Goal: Task Accomplishment & Management: Manage account settings

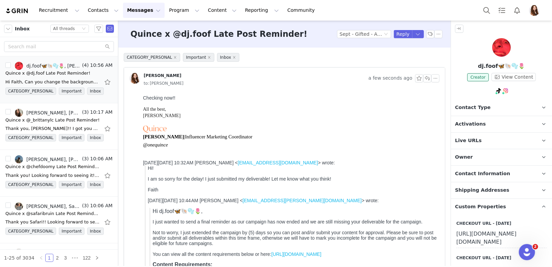
scroll to position [50, 0]
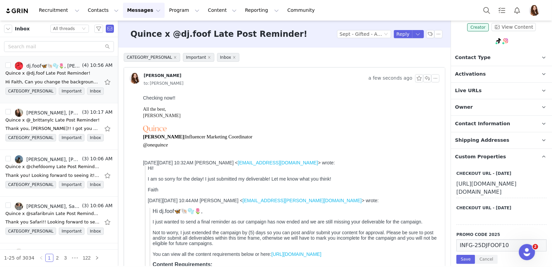
click at [130, 11] on button "Messages Messages" at bounding box center [144, 10] width 42 height 15
click at [132, 43] on p "Inbox" at bounding box center [127, 42] width 13 height 7
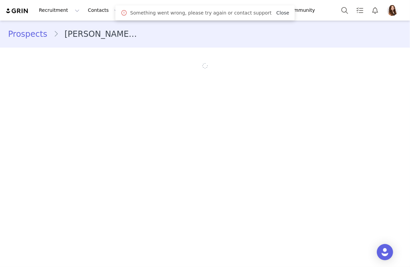
click at [278, 12] on link "Close" at bounding box center [282, 12] width 13 height 5
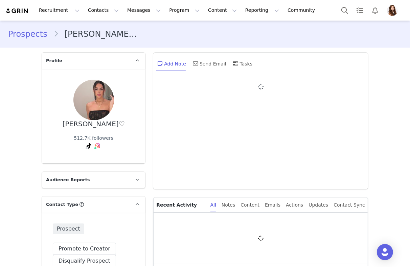
type input "+1 ([GEOGRAPHIC_DATA])"
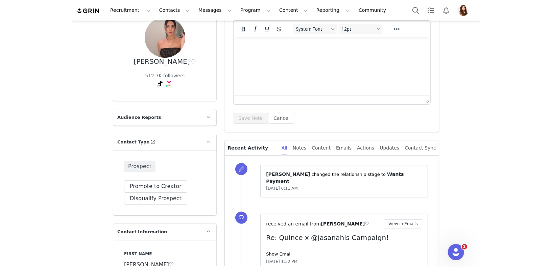
scroll to position [131, 0]
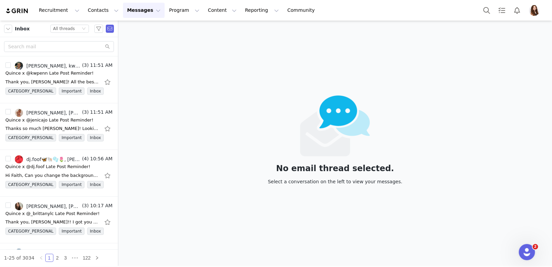
click at [62, 22] on div "Inbox Status All threads" at bounding box center [59, 29] width 118 height 17
click at [64, 27] on div "All threads" at bounding box center [64, 28] width 22 height 7
click at [70, 61] on li "Unread only" at bounding box center [70, 62] width 39 height 11
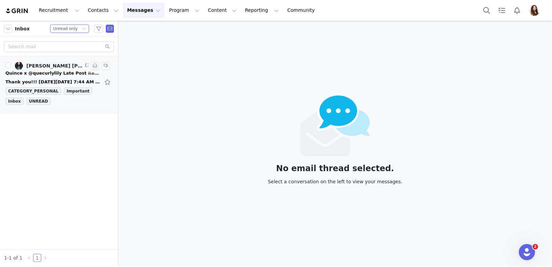
click at [59, 71] on div "Quince x @quecurlylily Late Post Reminder!" at bounding box center [52, 73] width 95 height 7
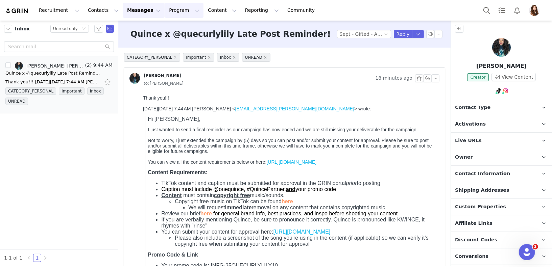
click at [178, 11] on button "Program Program" at bounding box center [184, 10] width 39 height 15
click at [175, 31] on p "Activations" at bounding box center [173, 29] width 26 height 7
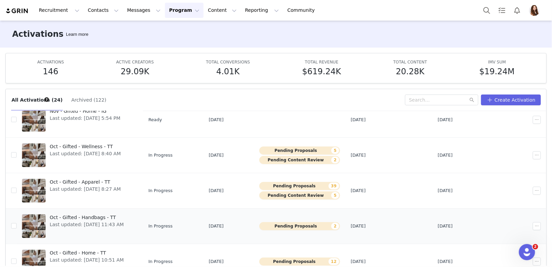
scroll to position [35, 0]
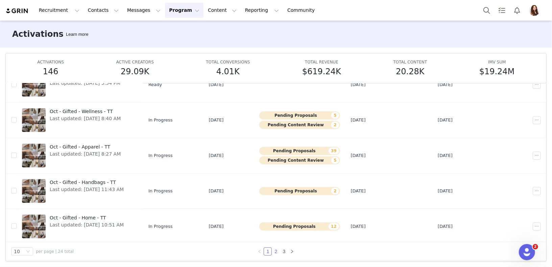
click at [275, 248] on li "2" at bounding box center [276, 252] width 8 height 8
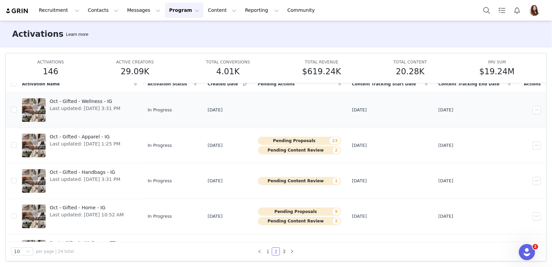
scroll to position [34, 0]
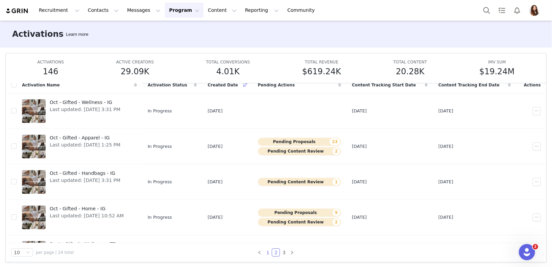
click at [270, 251] on link "1" at bounding box center [267, 252] width 7 height 7
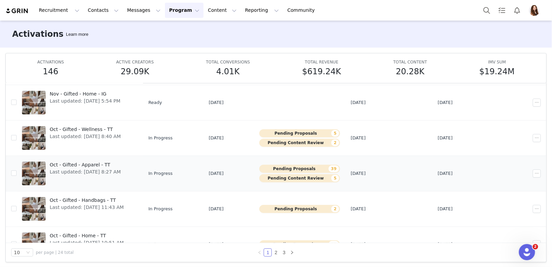
scroll to position [203, 0]
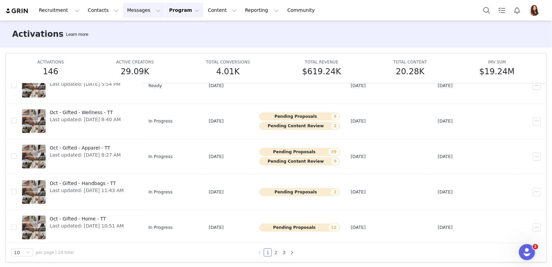
click at [130, 7] on button "Messages Messages" at bounding box center [144, 10] width 42 height 15
click at [132, 41] on p "Inbox" at bounding box center [127, 42] width 13 height 7
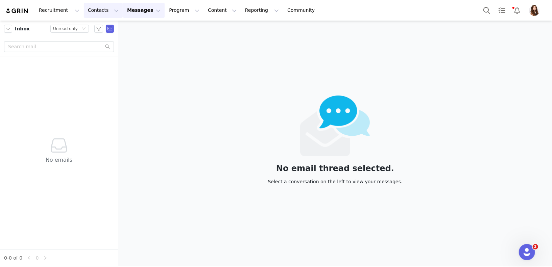
click at [84, 16] on button "Contacts Contacts" at bounding box center [103, 10] width 39 height 15
click at [113, 48] on link "Prospects" at bounding box center [105, 42] width 53 height 13
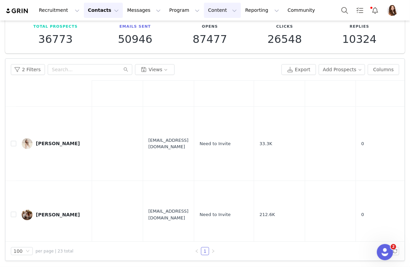
scroll to position [37, 0]
click at [139, 10] on button "Messages Messages" at bounding box center [144, 10] width 42 height 15
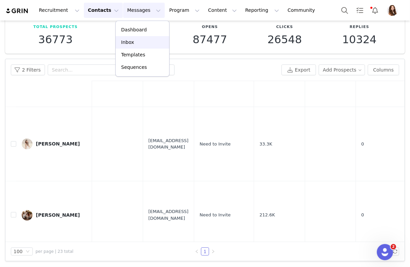
click at [137, 41] on div "Inbox" at bounding box center [142, 42] width 45 height 7
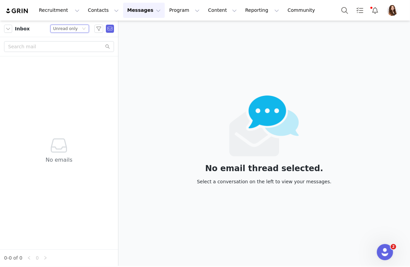
click at [77, 29] on div "Status Unread only" at bounding box center [66, 28] width 27 height 7
click at [72, 44] on li "All threads" at bounding box center [70, 40] width 39 height 11
click at [66, 49] on input "text" at bounding box center [59, 46] width 110 height 11
type input "gracie"
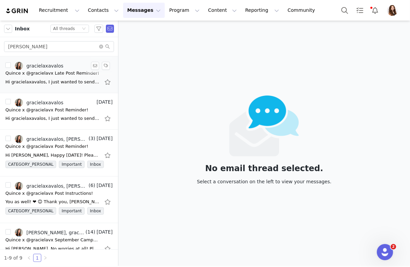
click at [64, 79] on div "Hi gracielaxavalos, I just wanted to send a final reminder as our campaign has …" at bounding box center [52, 82] width 95 height 7
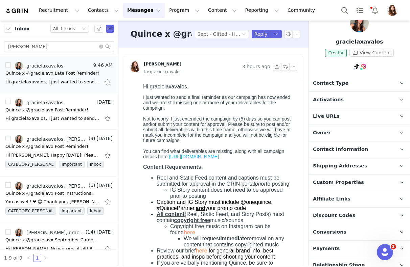
scroll to position [51, 0]
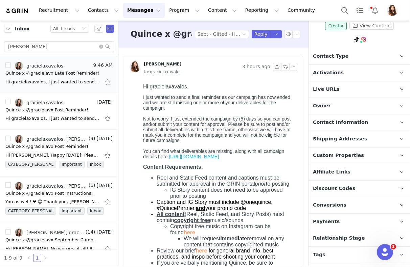
click at [356, 136] on span "Shipping Addresses" at bounding box center [340, 139] width 54 height 7
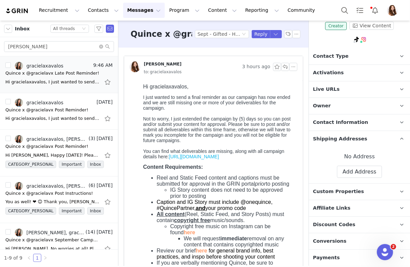
click at [355, 140] on span "Shipping Addresses" at bounding box center [340, 139] width 54 height 7
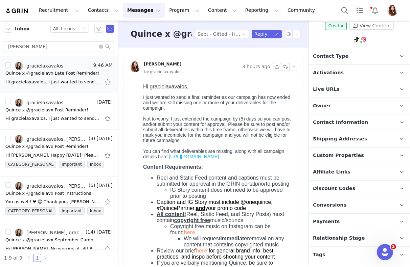
click at [352, 155] on span "Custom Properties" at bounding box center [338, 155] width 51 height 7
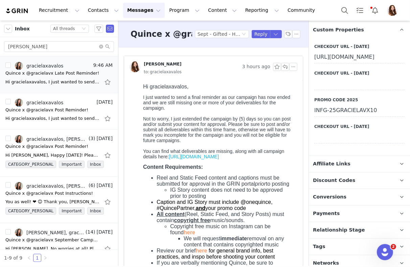
scroll to position [180, 0]
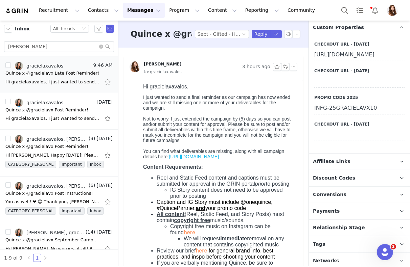
click at [351, 115] on div "INFG-25GRACIELAVX10" at bounding box center [359, 108] width 90 height 12
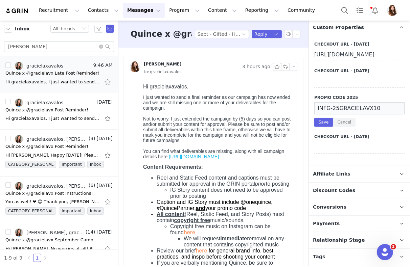
click at [351, 115] on input "INFG-25GRACIELAVX10" at bounding box center [359, 108] width 90 height 12
click at [87, 11] on button "Contacts Contacts" at bounding box center [103, 10] width 39 height 15
click at [103, 31] on div "Creators" at bounding box center [105, 29] width 45 height 7
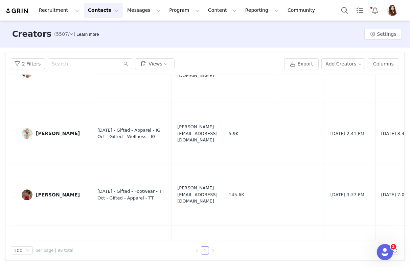
scroll to position [5854, 0]
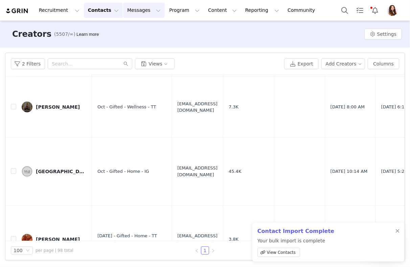
click at [143, 6] on button "Messages Messages" at bounding box center [144, 10] width 42 height 15
click at [142, 39] on div "Inbox" at bounding box center [142, 42] width 45 height 7
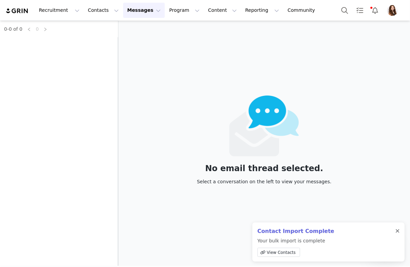
click at [399, 230] on div at bounding box center [397, 231] width 4 height 5
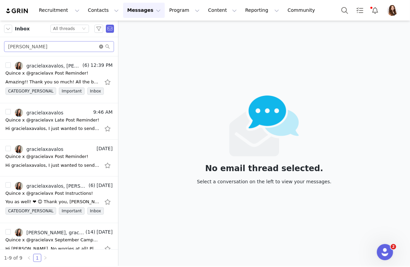
click at [100, 48] on icon "icon: close-circle" at bounding box center [101, 47] width 4 height 4
click at [77, 27] on div "Status All threads" at bounding box center [66, 28] width 27 height 7
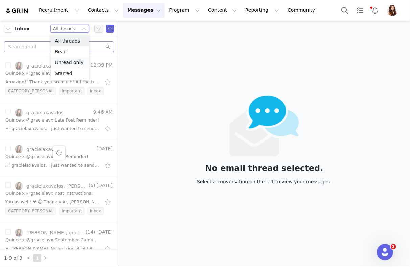
click at [76, 61] on li "Unread only" at bounding box center [70, 62] width 39 height 11
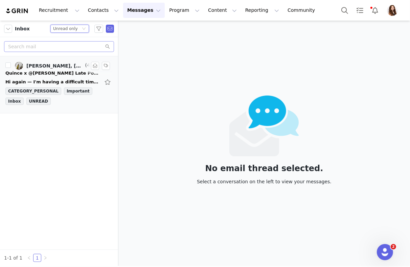
click at [66, 73] on div "Quince x @laurenrmacke Late Post Reminder!" at bounding box center [52, 73] width 95 height 7
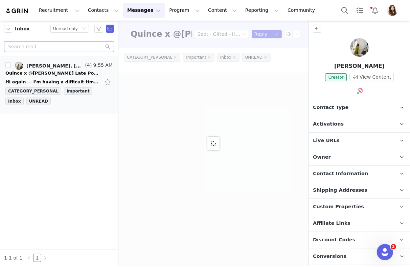
click at [358, 119] on p "Activations" at bounding box center [351, 124] width 85 height 16
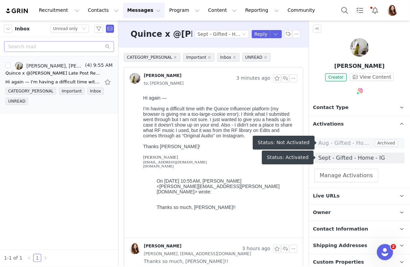
click at [350, 159] on span "Sept - Gifted - Home - IG" at bounding box center [359, 158] width 82 height 8
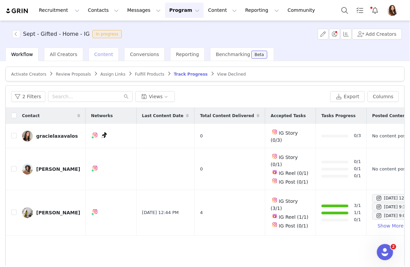
click at [99, 54] on span "Content" at bounding box center [103, 54] width 19 height 5
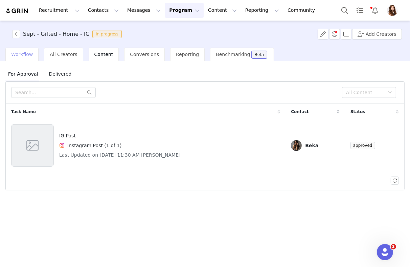
click at [9, 54] on div "Workflow" at bounding box center [21, 55] width 33 height 14
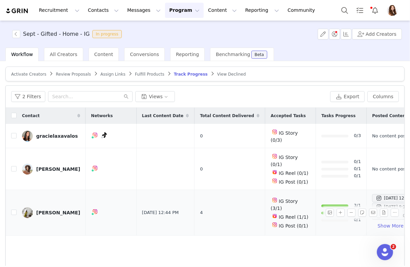
scroll to position [8, 0]
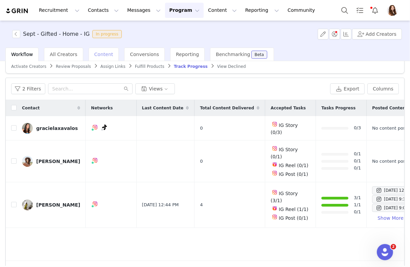
click at [102, 52] on span "Content" at bounding box center [103, 54] width 19 height 5
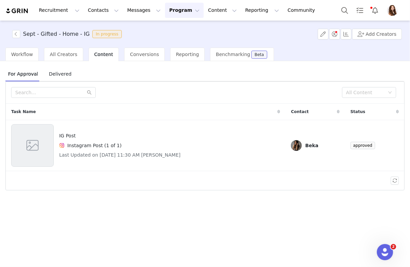
click at [59, 76] on span "Delivered" at bounding box center [60, 74] width 28 height 11
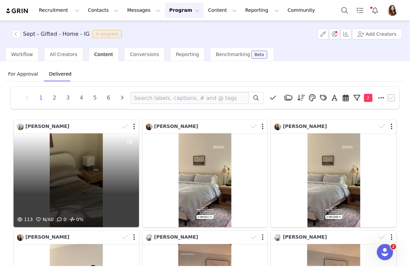
click at [105, 173] on div "113 N/A 0 0 0%" at bounding box center [76, 181] width 125 height 94
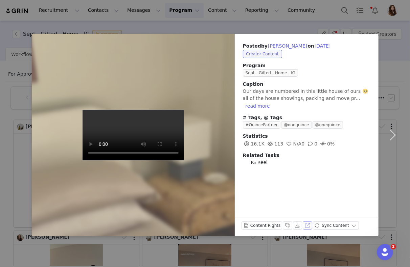
click at [308, 225] on button "View on Instagram" at bounding box center [307, 226] width 9 height 8
click at [212, 22] on div "Posted by Lauren Macke on Sep 30, 2025 Creator Content Program Sept - Gifted - …" at bounding box center [205, 133] width 410 height 267
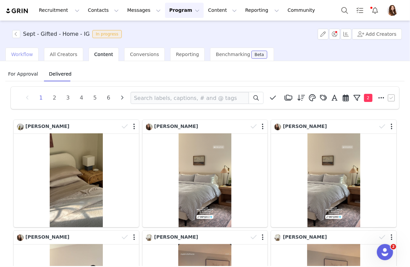
click at [24, 54] on span "Workflow" at bounding box center [22, 54] width 22 height 5
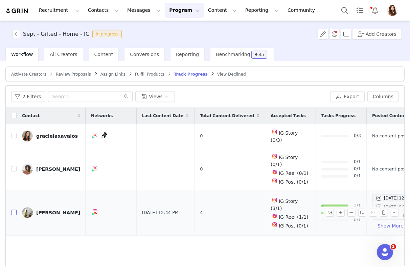
click at [13, 210] on input "checkbox" at bounding box center [13, 212] width 5 height 5
checkbox input "true"
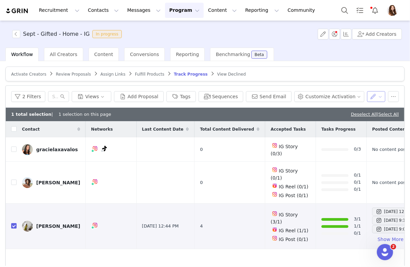
click at [377, 97] on button "button" at bounding box center [376, 96] width 19 height 11
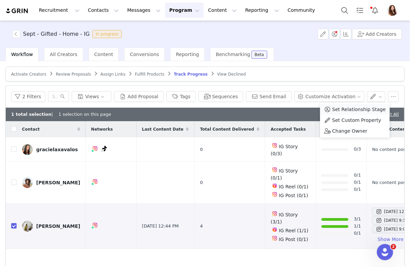
click at [370, 107] on span "Set Relationship Stage" at bounding box center [358, 109] width 53 height 7
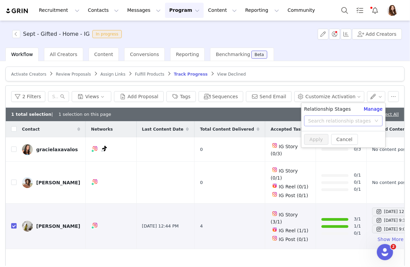
click at [357, 122] on div "Search relationship stages" at bounding box center [339, 121] width 63 height 7
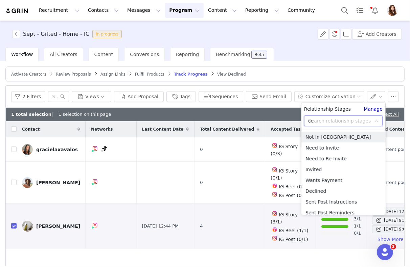
type input "com"
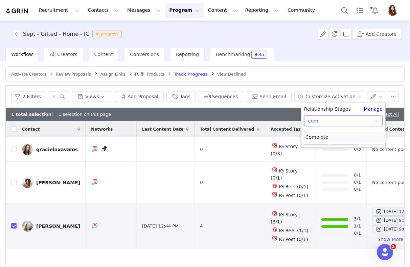
click at [353, 134] on li "Complete" at bounding box center [343, 137] width 84 height 11
click at [321, 140] on button "Apply" at bounding box center [316, 139] width 24 height 11
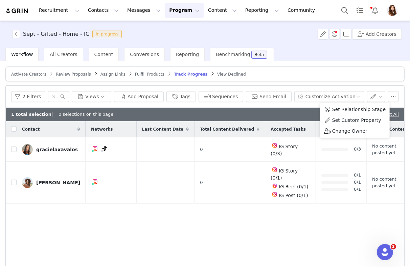
click at [172, 225] on div "Contact Networks Last Content Date Total Content Delivered Accepted Tasks Tasks…" at bounding box center [205, 195] width 398 height 148
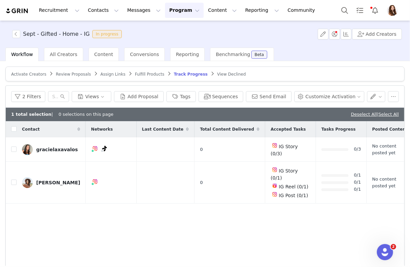
click at [356, 110] on div "1 total selection | 0 selections on this page Deselect All | Select All" at bounding box center [205, 115] width 398 height 14
click at [355, 114] on link "Deselect All" at bounding box center [364, 114] width 26 height 5
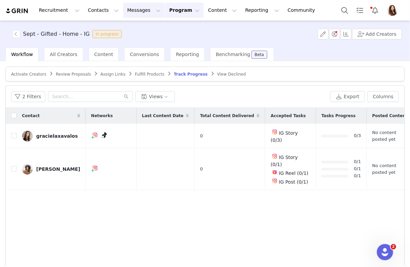
click at [140, 8] on button "Messages Messages" at bounding box center [144, 10] width 42 height 15
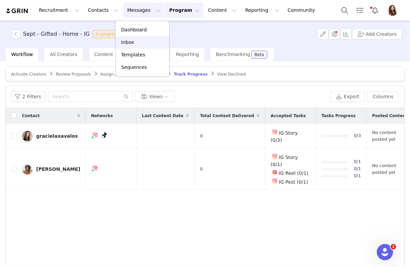
click at [135, 38] on link "Inbox" at bounding box center [142, 42] width 53 height 13
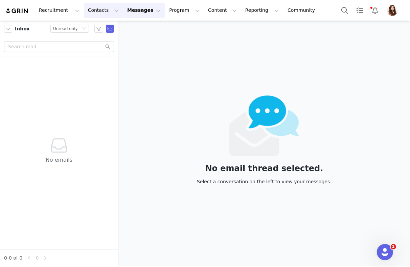
click at [107, 6] on button "Contacts Contacts" at bounding box center [103, 10] width 39 height 15
click at [100, 44] on p "Prospects" at bounding box center [96, 42] width 23 height 7
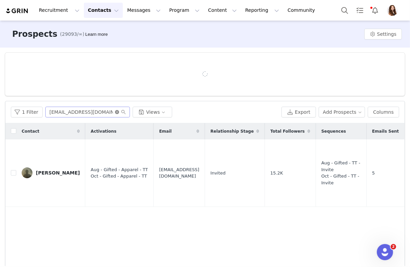
click at [116, 111] on icon "icon: close-circle" at bounding box center [117, 112] width 4 height 4
click at [34, 108] on button "1 Filter" at bounding box center [27, 112] width 32 height 11
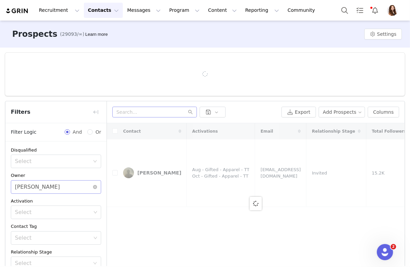
scroll to position [95, 0]
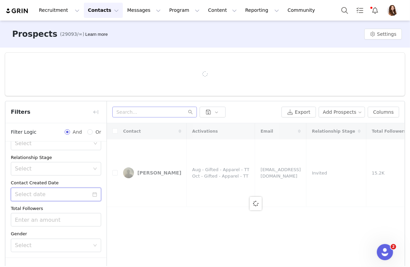
click at [55, 191] on input at bounding box center [56, 195] width 90 height 14
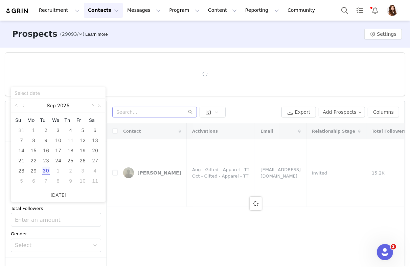
click at [45, 168] on div "30" at bounding box center [46, 171] width 8 height 8
type input "09/30/2025"
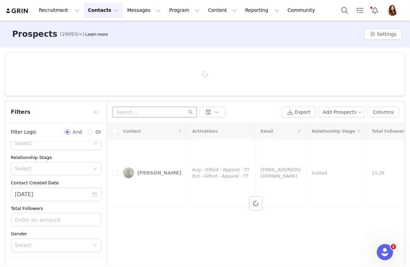
scroll to position [42, 0]
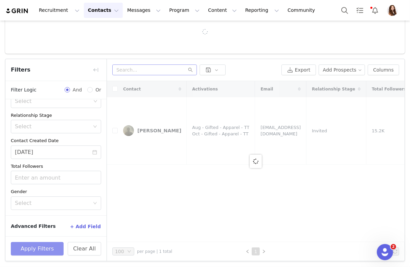
click at [42, 250] on button "Apply Filters" at bounding box center [37, 249] width 53 height 14
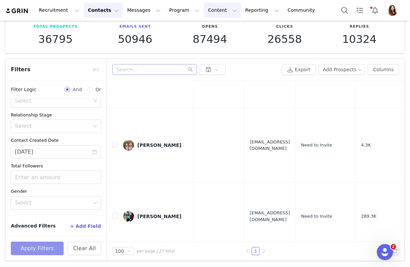
scroll to position [37, 0]
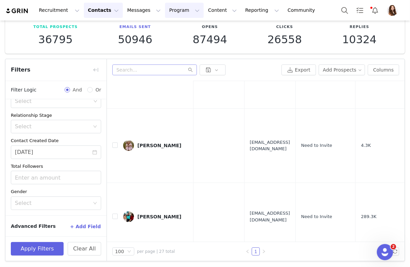
click at [168, 11] on button "Program Program" at bounding box center [184, 10] width 39 height 15
click at [173, 30] on p "Activations" at bounding box center [173, 29] width 26 height 7
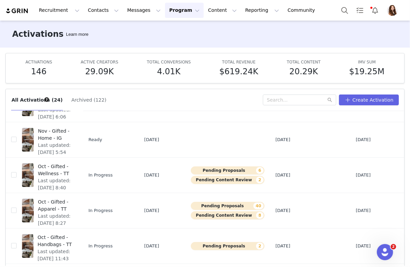
scroll to position [209, 0]
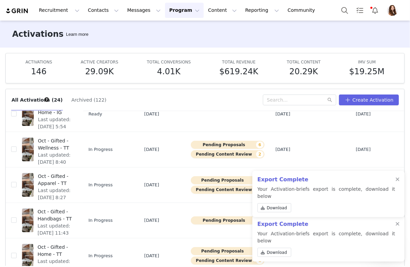
click at [398, 191] on div "Export Complete Your Activation-briefs export is complete, download it below Do…" at bounding box center [328, 194] width 152 height 46
click at [398, 183] on div at bounding box center [397, 179] width 4 height 5
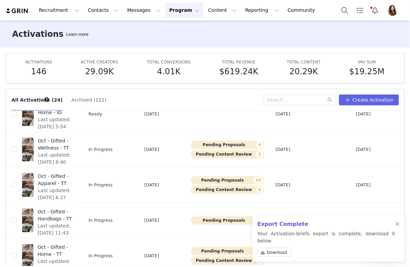
click at [397, 228] on div "Export Complete Your Activation-briefs export is complete, download it below Do…" at bounding box center [328, 239] width 152 height 46
click at [397, 227] on div at bounding box center [397, 224] width 4 height 5
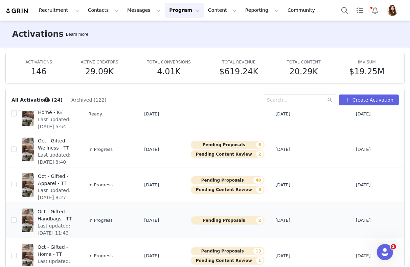
scroll to position [35, 0]
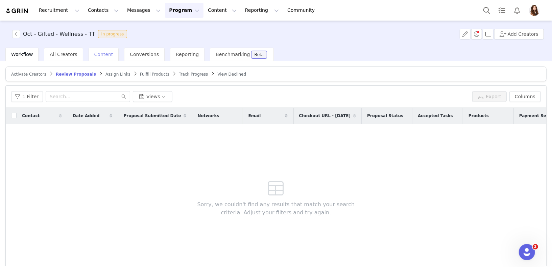
click at [96, 57] on span "Content" at bounding box center [103, 54] width 19 height 5
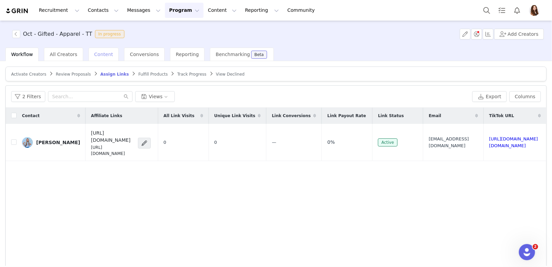
click at [94, 54] on span "Content" at bounding box center [103, 54] width 19 height 5
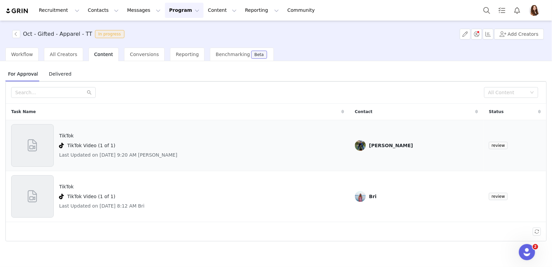
click at [203, 144] on div "TikTok TikTok Video (1 of 1) Last Updated on Sep 30, 2025 9:20 AM Abby Barnett" at bounding box center [177, 145] width 333 height 43
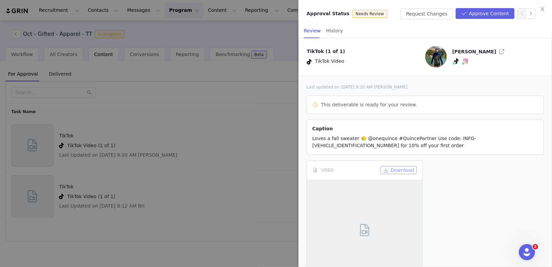
click at [396, 170] on button "Download" at bounding box center [399, 170] width 36 height 8
click at [479, 14] on button "Approve Content" at bounding box center [485, 13] width 59 height 11
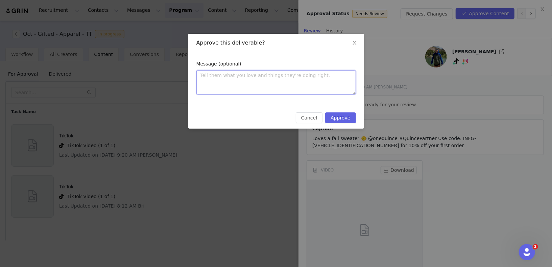
click at [344, 75] on textarea at bounding box center [276, 82] width 160 height 24
type textarea "L"
type textarea "LO"
type textarea "LOV"
type textarea "LOVE"
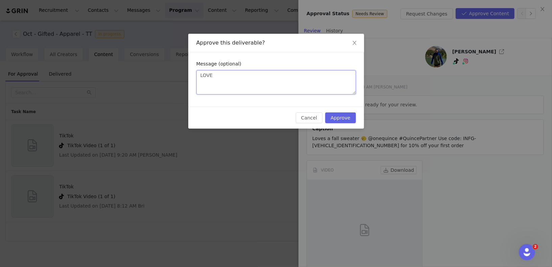
type textarea "LOVE!"
type textarea "LOVE! T"
type textarea "LOVE! Th"
type textarea "LOVE! Thi"
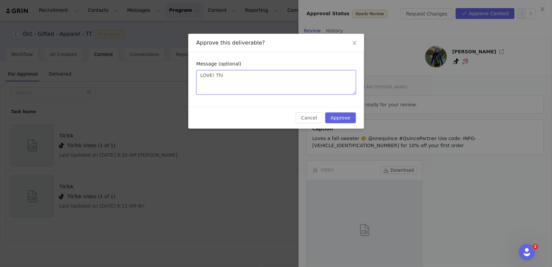
type textarea "LOVE! This"
type textarea "LOVE! This i"
type textarea "LOVE! This is"
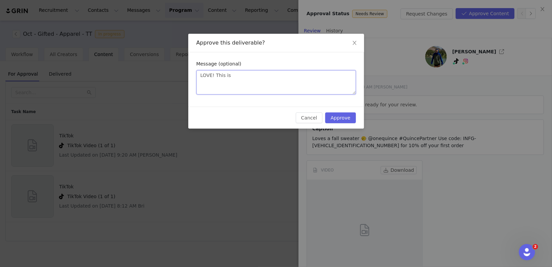
type textarea "LOVE! This is a"
type textarea "LOVE! This is ap"
type textarea "LOVE! This is app"
type textarea "LOVE! This is appr"
type textarea "LOVE! This is appro"
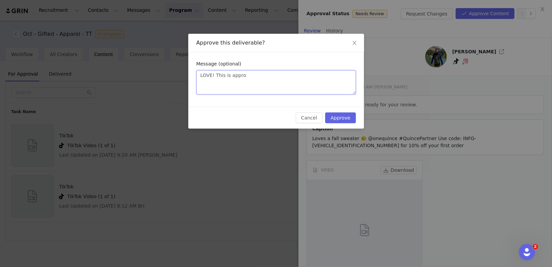
type textarea "LOVE! This is approv"
type textarea "LOVE! This is approve"
type textarea "LOVE! This is approved"
type textarea "LOVE! This is approved a"
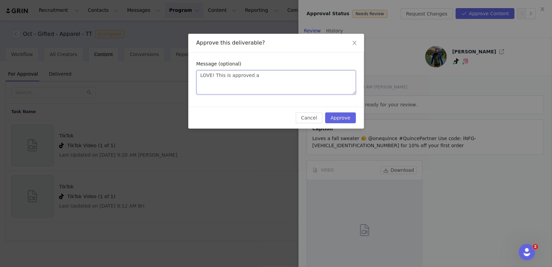
type textarea "LOVE! This is approved an"
type textarea "LOVE! This is approved and"
type textarea "LOVE! This is approved and y"
type textarea "LOVE! This is approved and yo"
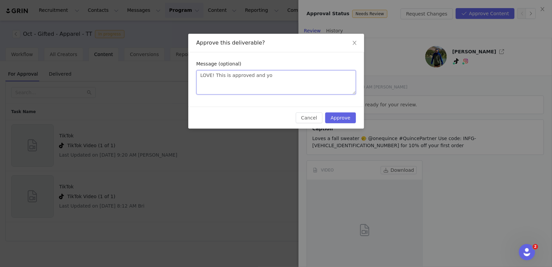
type textarea "LOVE! This is approved and you"
type textarea "LOVE! This is approved and you c"
type textarea "LOVE! This is approved and you ca"
type textarea "LOVE! This is approved and you can"
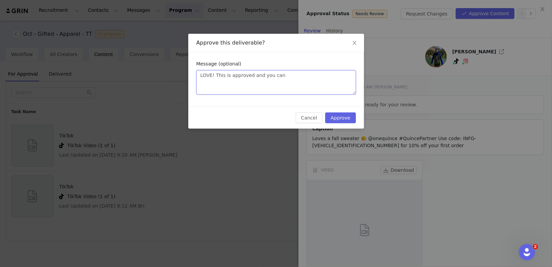
type textarea "LOVE! This is approved and you can"
type textarea "LOVE! This is approved and you can p"
type textarea "LOVE! This is approved and you can po"
type textarea "LOVE! This is approved and you can pos"
type textarea "LOVE! This is approved and you can post"
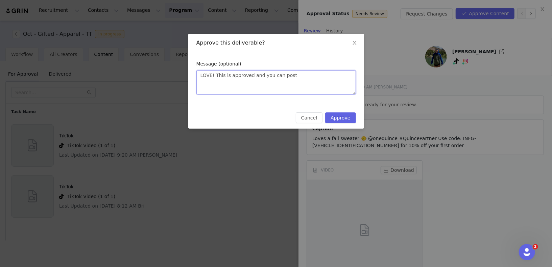
type textarea "LOVE! This is approved and you can post"
type textarea "LOVE! This is approved and you can post s"
type textarea "LOVE! This is approved and you can post st"
type textarea "LOVE! This is approved and you can post sta"
type textarea "LOVE! This is approved and you can post star"
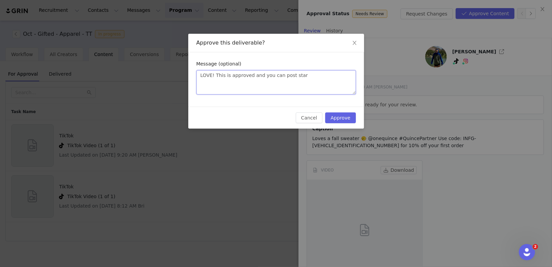
type textarea "LOVE! This is approved and you can post start"
type textarea "LOVE! This is approved and you can post starti"
type textarea "LOVE! This is approved and you can post startin"
type textarea "LOVE! This is approved and you can post starting"
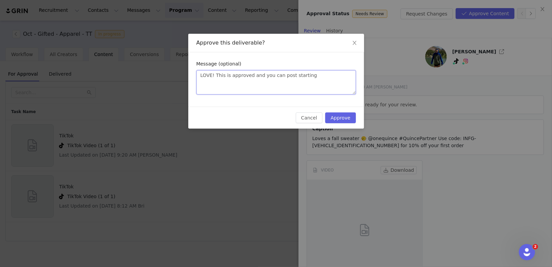
type textarea "LOVE! This is approved and you can post starting O"
type textarea "LOVE! This is approved and you can post starting Oc"
type textarea "LOVE! This is approved and you can post starting Oct"
type textarea "LOVE! This is approved and you can post starting Oct 1"
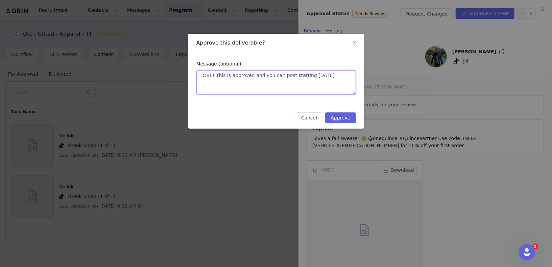
type textarea "LOVE! This is approved and you can post starting Oct 1s"
type textarea "LOVE! This is approved and you can post starting Oct 1st"
type textarea "LOVE! This is approved and you can post starting Oct 1st!"
click at [351, 122] on button "Approve" at bounding box center [340, 118] width 30 height 11
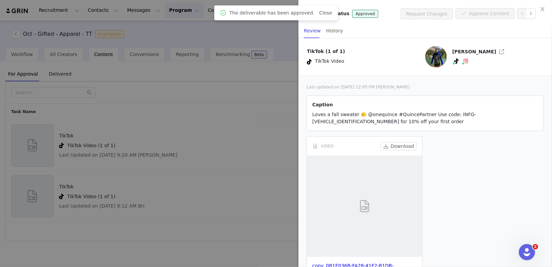
click at [210, 188] on div at bounding box center [276, 133] width 552 height 267
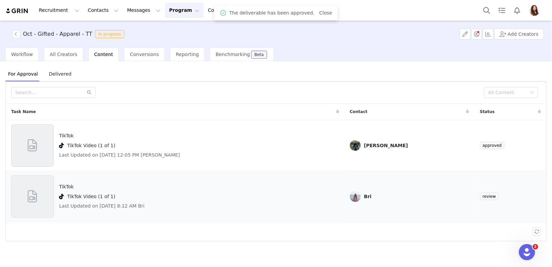
click at [211, 196] on div "TikTok TikTok Video (1 of 1) Last Updated on Sep 30, 2025 8:12 AM Bri" at bounding box center [175, 196] width 328 height 43
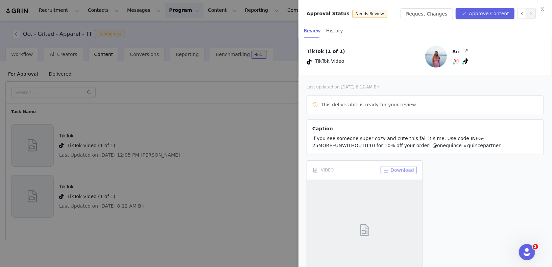
click at [400, 170] on button "Download" at bounding box center [399, 170] width 36 height 8
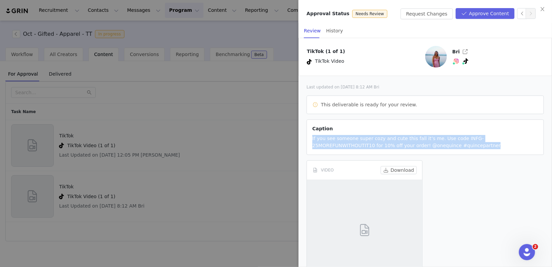
drag, startPoint x: 432, startPoint y: 144, endPoint x: 310, endPoint y: 138, distance: 122.6
click at [310, 138] on article "Caption If you see someone super cozy and cute this fall it’s me. Use code INFG…" at bounding box center [425, 137] width 237 height 35
copy span "If you see someone super cozy and cute this fall it’s me. Use code INFG-25MOREF…"
click at [484, 16] on button "Approve Content" at bounding box center [485, 13] width 59 height 11
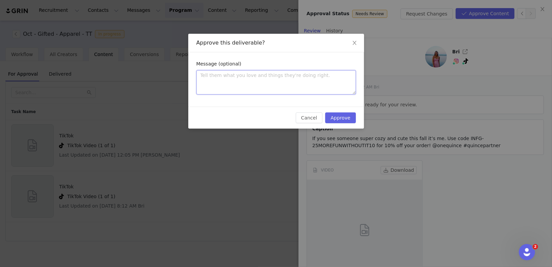
click at [284, 76] on textarea at bounding box center [276, 82] width 160 height 24
type textarea "L"
type textarea "LO"
type textarea "LOV"
type textarea "LOVE"
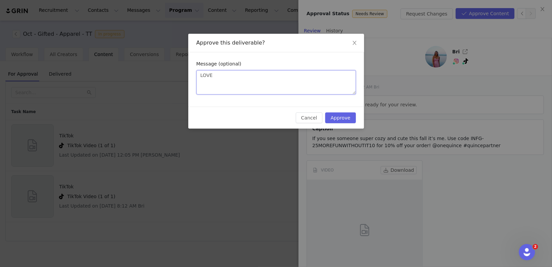
type textarea "LOVE!"
type textarea "LOVE! Q"
type textarea "LOVE! Qu"
type textarea "LOVE! Qui"
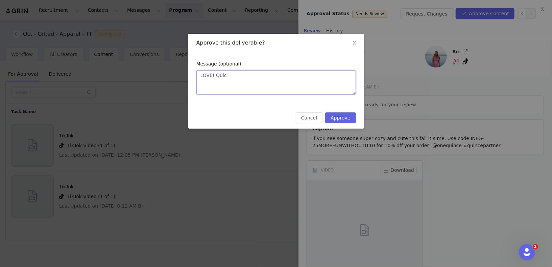
type textarea "LOVE! Quick"
type textarea "LOVE! Quick c"
type textarea "LOVE! Quick ca"
type textarea "LOVE! Quick cap"
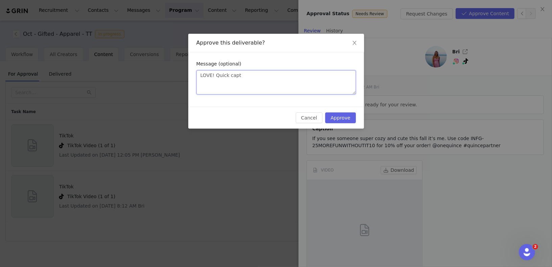
type textarea "LOVE! Quick capti"
type textarea "LOVE! Quick captio"
type textarea "LOVE! Quick caption"
type textarea "LOVE! Quick caption e"
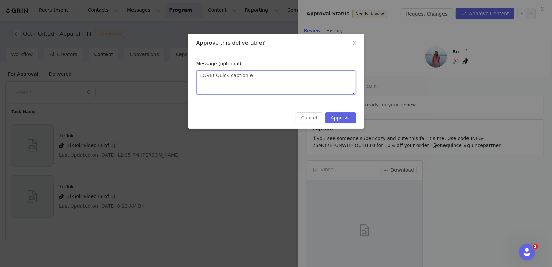
type textarea "LOVE! Quick caption ed"
type textarea "LOVE! Quick caption edi"
type textarea "LOVE! Quick caption edit"
type textarea "LOVE! Quick caption edit -"
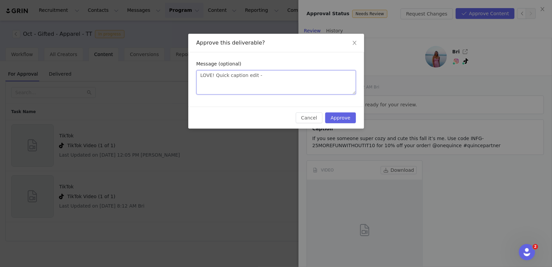
type textarea "LOVE! Quick caption edit -"
paste textarea "If you see someone super cozy and cute this fall it’s me. Use code INFG-25MOREF…"
type textarea "LOVE! Quick caption edit - If you see someone super cozy and cute this fall it’…"
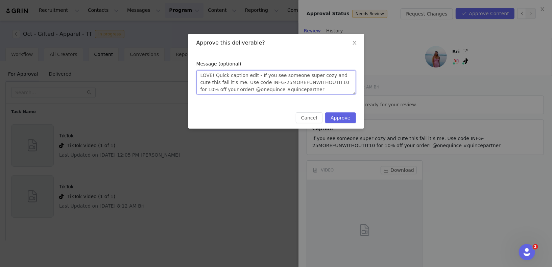
click at [259, 76] on textarea "LOVE! Quick caption edit - If you see someone super cozy and cute this fall it’…" at bounding box center [276, 82] width 160 height 24
type textarea "LOVE! Quick caption edit - "If you see someone super cozy and cute this fall it…"
click at [306, 89] on textarea "LOVE! Quick caption edit - "If you see someone super cozy and cute this fall it…" at bounding box center [276, 82] width 160 height 24
type textarea "LOVE! Quick caption edit - "If you see someone super cozy and cute this fall it…"
click at [238, 84] on textarea "LOVE! Quick caption edit - "If you see someone super cozy and cute this fall it…" at bounding box center [276, 82] width 160 height 24
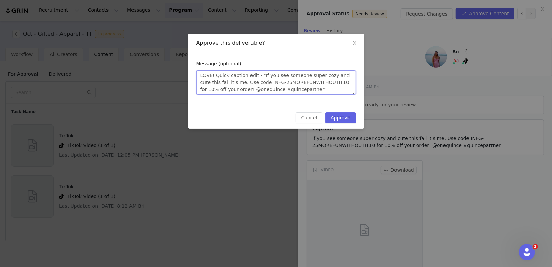
type textarea "LOVE! Quick caption edit - "If you see someone super cozy and cute this fall it…"
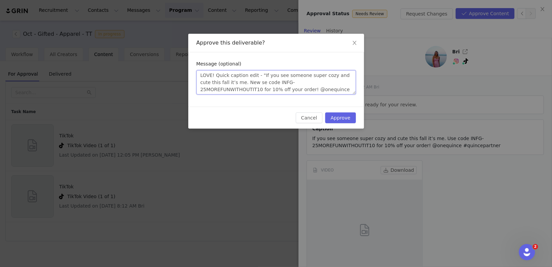
type textarea "LOVE! Quick caption edit - "If you see someone super cozy and cute this fall it…"
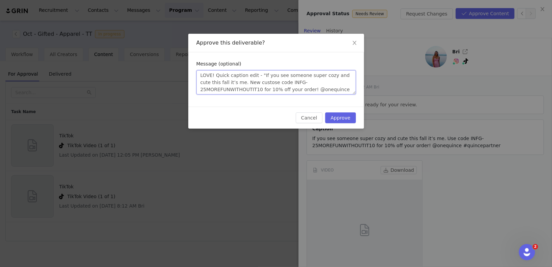
type textarea "LOVE! Quick caption edit - "If you see someone super cozy and cute this fall it…"
click at [341, 89] on textarea "LOVE! Quick caption edit - "If you see someone super cozy and cute this fall it…" at bounding box center [276, 82] width 160 height 24
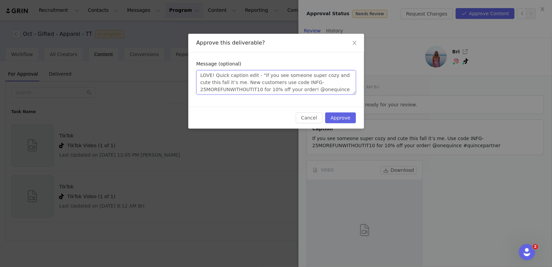
scroll to position [7, 0]
click at [324, 91] on textarea "LOVE! Quick caption edit - "If you see someone super cozy and cute this fall it…" at bounding box center [276, 82] width 160 height 24
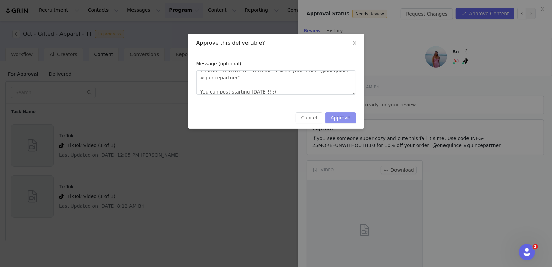
click at [351, 115] on button "Approve" at bounding box center [340, 118] width 30 height 11
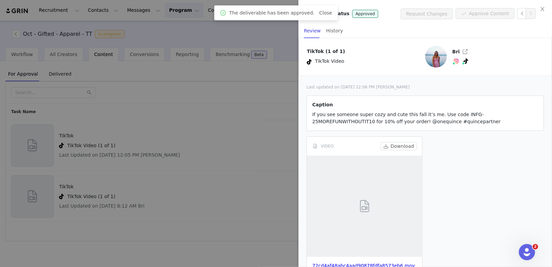
click at [239, 134] on div at bounding box center [276, 133] width 552 height 267
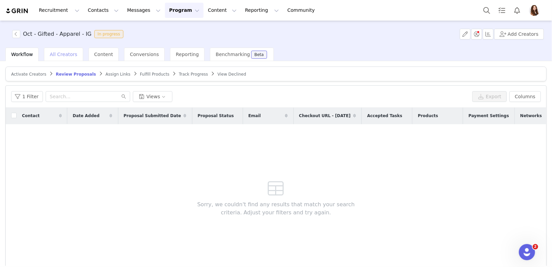
click at [66, 55] on span "All Creators" at bounding box center [63, 54] width 27 height 5
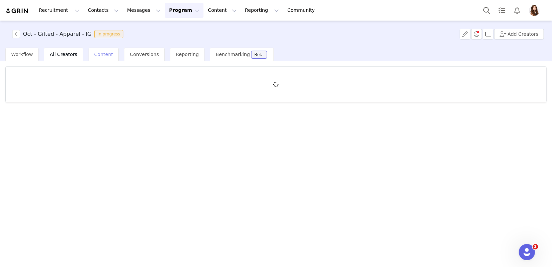
click at [94, 55] on span "Content" at bounding box center [103, 54] width 19 height 5
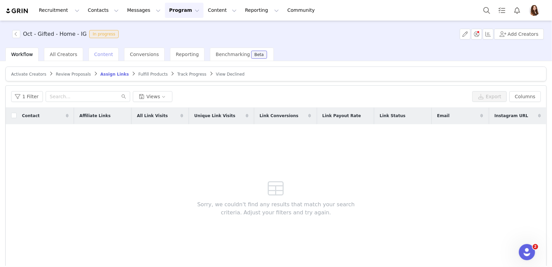
click at [97, 55] on span "Content" at bounding box center [103, 54] width 19 height 5
click at [78, 76] on span "Review Proposals" at bounding box center [73, 74] width 35 height 5
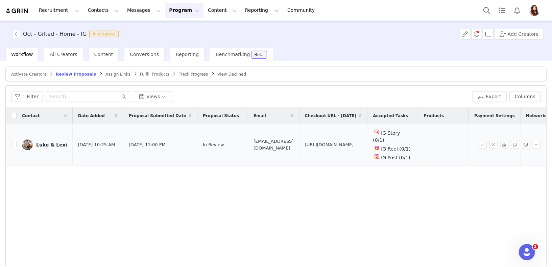
scroll to position [0, 120]
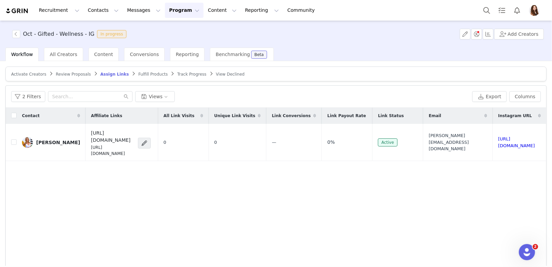
click at [74, 75] on span "Review Proposals" at bounding box center [73, 74] width 35 height 5
click at [64, 76] on span "Review Proposals" at bounding box center [73, 74] width 35 height 5
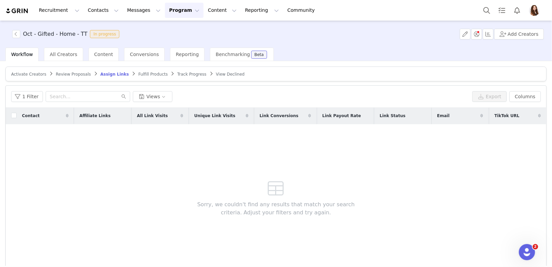
click at [68, 74] on span "Review Proposals" at bounding box center [73, 74] width 35 height 5
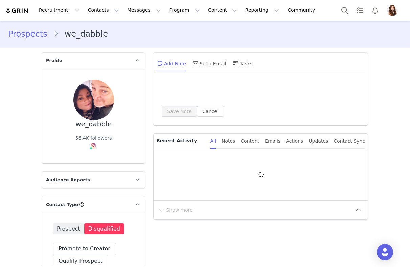
type input "+1 ([GEOGRAPHIC_DATA])"
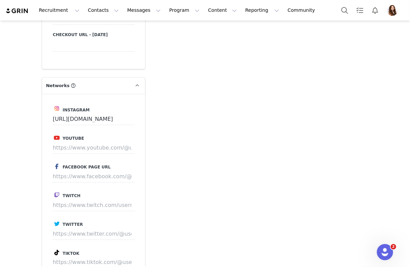
scroll to position [746, 0]
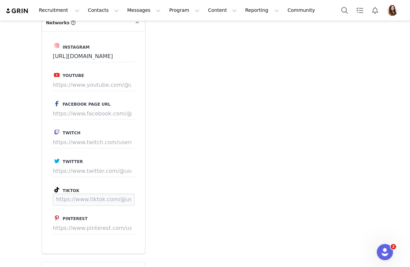
click at [97, 197] on input at bounding box center [94, 200] width 82 height 12
paste input "https://www.tiktok.com/@we_dabble"
type input "https://www.tiktok.com/@we_dabble"
click at [116, 201] on button "Save" at bounding box center [122, 200] width 25 height 12
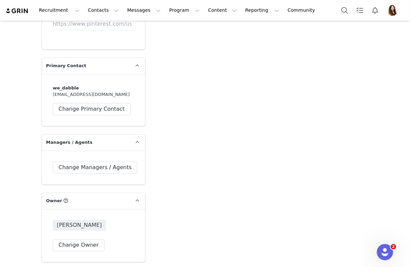
scroll to position [1033, 0]
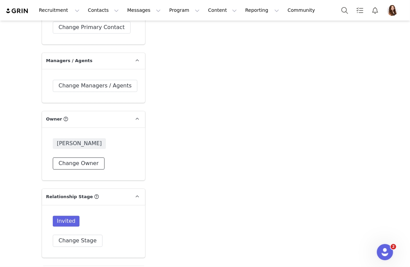
click at [82, 160] on button "Change Owner" at bounding box center [79, 164] width 52 height 12
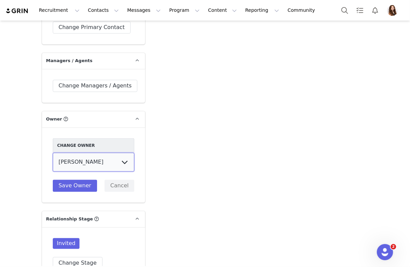
click at [119, 163] on select "Samantha Missaggia Grace McHenry Wendy Menendez Laurel Green Akhil Rana Prateek…" at bounding box center [93, 162] width 81 height 19
select select "e3b8a06f-1e3f-4e3d-a43a-e001b6e17713"
click at [53, 153] on select "Samantha Missaggia Grace McHenry Wendy Menendez Laurel Green Akhil Rana Prateek…" at bounding box center [93, 162] width 81 height 19
click at [81, 181] on button "Save Owner" at bounding box center [75, 186] width 44 height 12
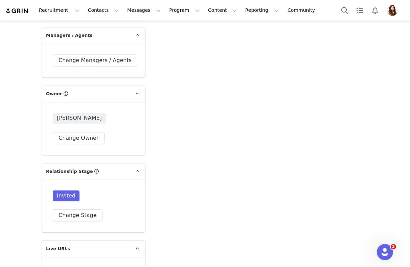
scroll to position [1092, 0]
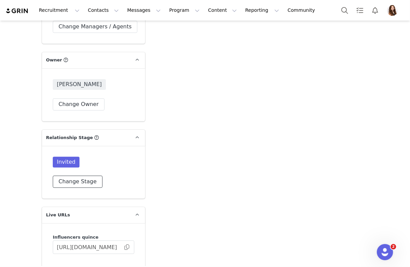
click at [74, 179] on button "Change Stage" at bounding box center [78, 182] width 50 height 12
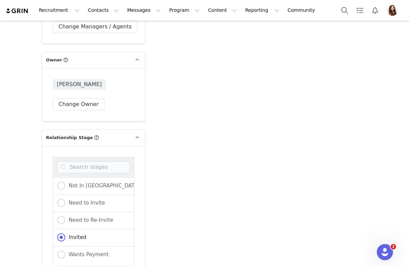
click at [56, 204] on div "Need to Invite" at bounding box center [93, 203] width 81 height 17
click at [60, 204] on span at bounding box center [61, 203] width 8 height 8
click at [60, 204] on input "Need to Invite" at bounding box center [61, 203] width 8 height 9
radio input "true"
radio input "false"
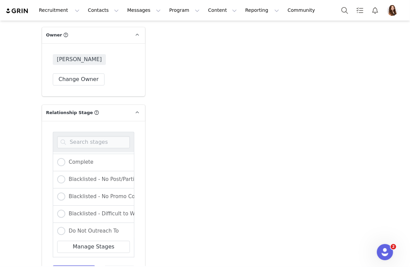
scroll to position [1141, 0]
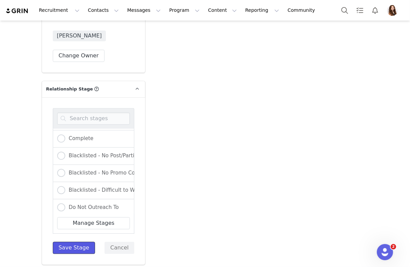
click at [79, 245] on button "Save Stage" at bounding box center [74, 248] width 42 height 12
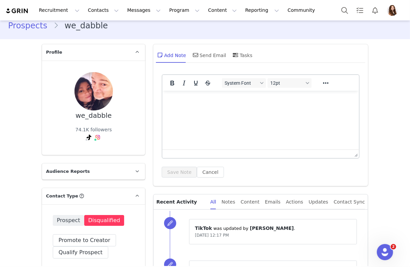
scroll to position [12, 0]
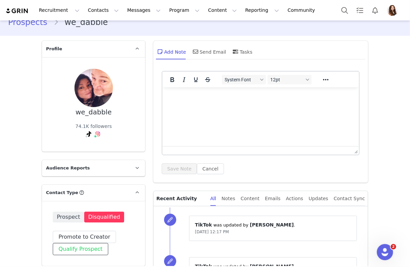
click at [89, 251] on button "Qualify Prospect" at bounding box center [80, 249] width 55 height 12
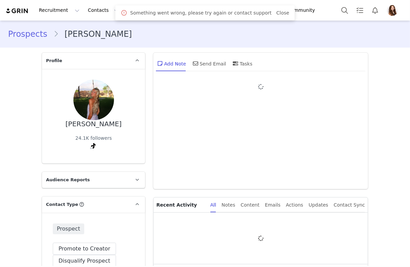
type input "+1 ([GEOGRAPHIC_DATA])"
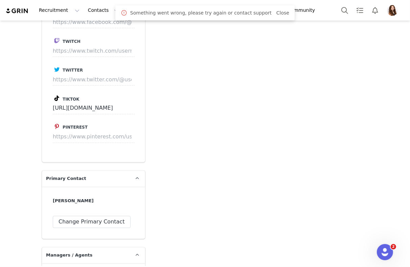
scroll to position [959, 0]
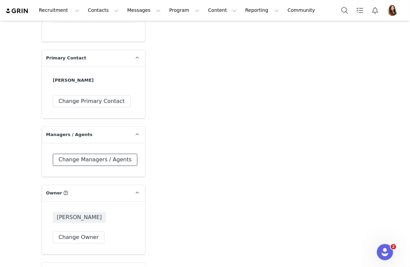
click at [94, 157] on button "Change Managers / Agents" at bounding box center [95, 160] width 85 height 12
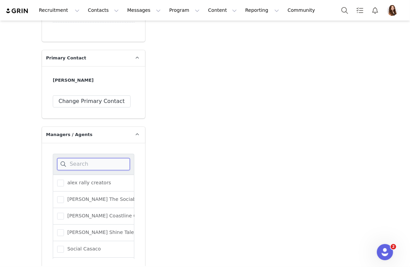
click at [92, 163] on input at bounding box center [93, 164] width 73 height 12
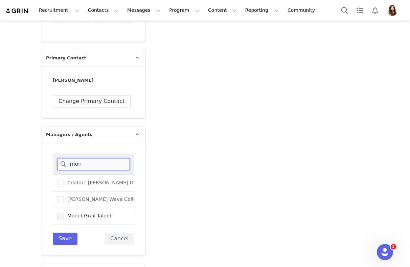
type input "mon"
click at [62, 213] on span at bounding box center [60, 216] width 7 height 7
click at [64, 213] on input "Monet Grail Talent" at bounding box center [64, 213] width 0 height 0
click at [64, 236] on button "Save" at bounding box center [65, 239] width 25 height 12
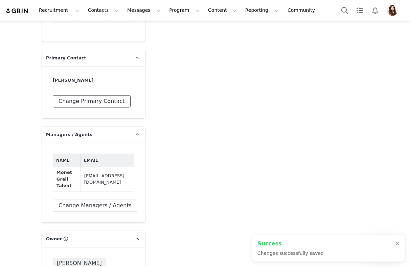
click at [109, 105] on button "Change Primary Contact" at bounding box center [92, 101] width 78 height 12
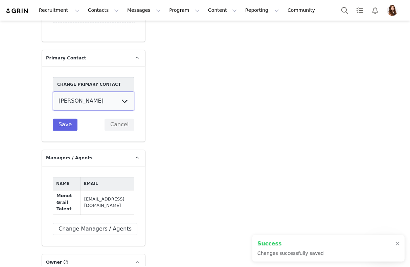
click at [105, 104] on select "Amaya Muramoto Monet Grail Talent" at bounding box center [93, 101] width 81 height 19
select select "aef42290-0ff7-4235-b33d-8e3ab3f20bbe"
click at [53, 92] on select "Amaya Muramoto Monet Grail Talent" at bounding box center [93, 101] width 81 height 19
click at [68, 126] on button "Save" at bounding box center [65, 125] width 25 height 12
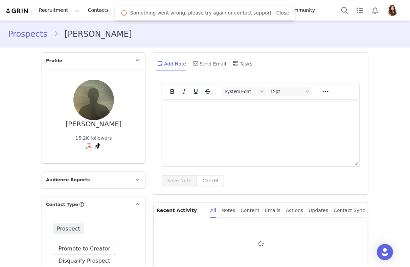
type input "+1 ([GEOGRAPHIC_DATA])"
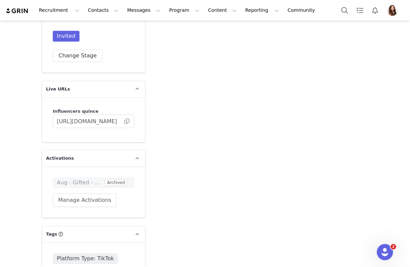
scroll to position [1284, 0]
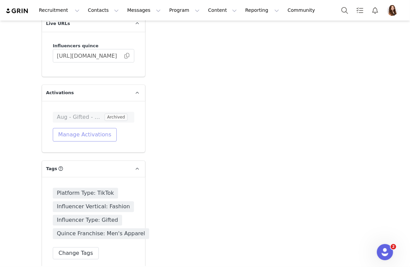
click at [90, 137] on button "Manage Activations" at bounding box center [85, 135] width 64 height 14
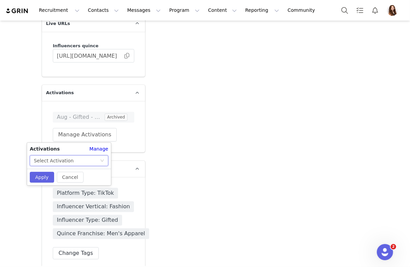
click at [87, 160] on div "Select Activation" at bounding box center [67, 161] width 66 height 10
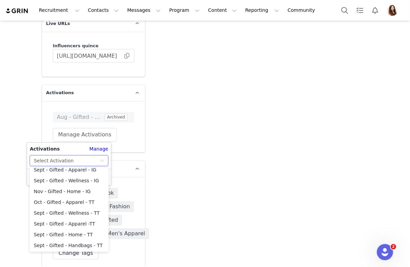
scroll to position [48, 0]
click at [88, 201] on li "Oct - Gifted - Apparel - TT" at bounding box center [69, 201] width 79 height 11
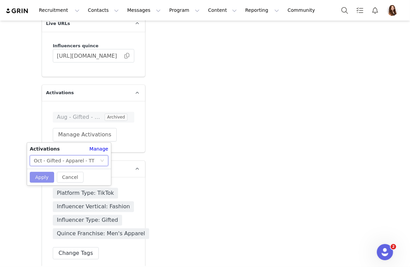
click at [45, 173] on button "Apply" at bounding box center [42, 177] width 24 height 11
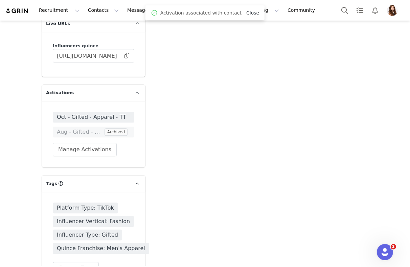
click at [251, 15] on link "Close" at bounding box center [252, 12] width 13 height 5
click at [96, 9] on button "Contacts Contacts" at bounding box center [103, 10] width 39 height 15
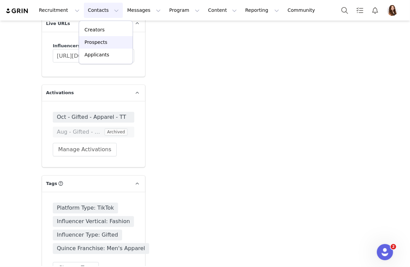
click at [103, 41] on p "Prospects" at bounding box center [96, 42] width 23 height 7
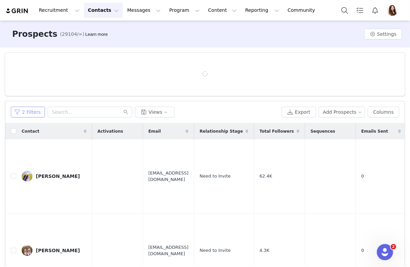
click at [32, 111] on button "2 Filters" at bounding box center [28, 112] width 34 height 11
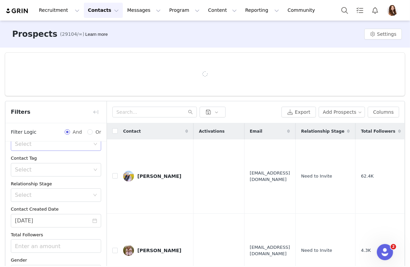
scroll to position [80, 0]
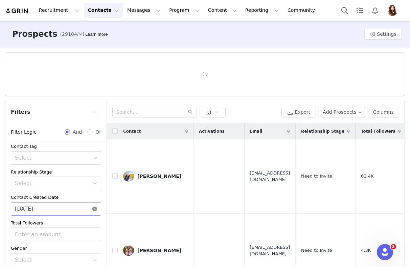
click at [94, 209] on icon "icon: close-circle" at bounding box center [94, 209] width 5 height 5
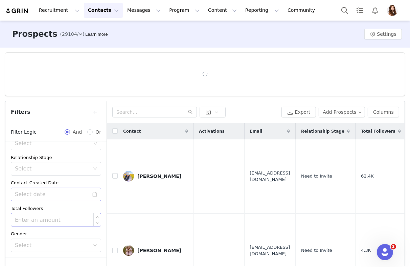
scroll to position [42, 0]
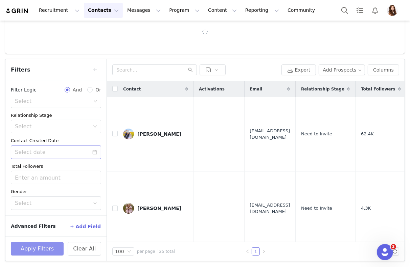
click at [40, 250] on button "Apply Filters" at bounding box center [37, 249] width 53 height 14
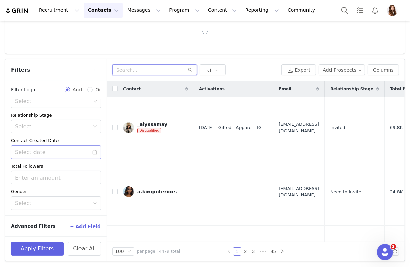
click at [149, 69] on input "text" at bounding box center [154, 70] width 85 height 11
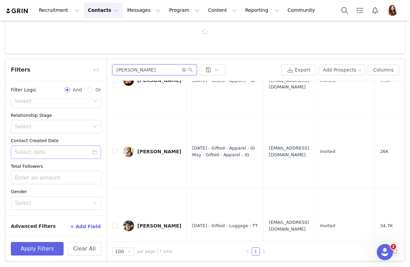
scroll to position [0, 0]
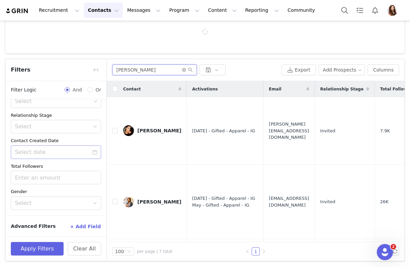
click at [133, 69] on input "josh" at bounding box center [154, 70] width 85 height 11
paste input "fever101@gmail.com"
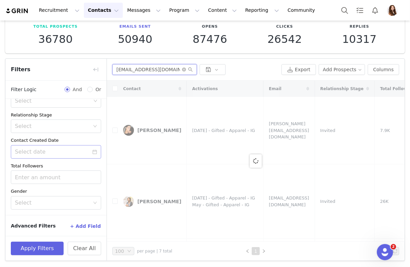
scroll to position [37, 0]
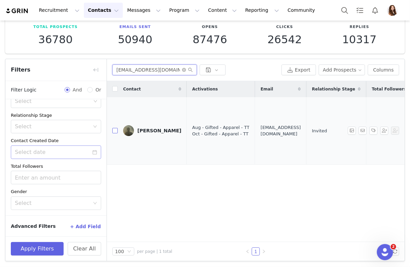
type input "joshfever101@gmail.com"
click at [113, 129] on input "checkbox" at bounding box center [114, 130] width 5 height 5
checkbox input "true"
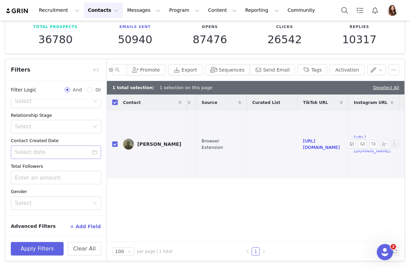
scroll to position [0, 584]
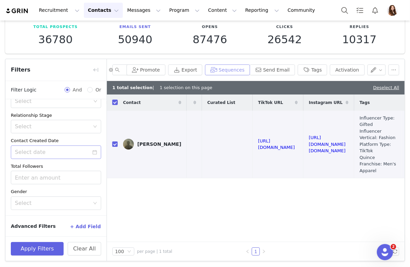
click at [239, 69] on button "Sequences" at bounding box center [227, 70] width 45 height 11
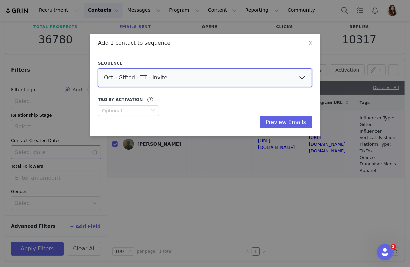
click at [218, 82] on select "Oct - Gifted - TT - Invite Oct - Gifted - IG - Invite Oct - Gifted - IG - Re-In…" at bounding box center [205, 77] width 214 height 19
click at [98, 68] on select "Oct - Gifted - TT - Invite Oct - Gifted - IG - Invite Oct - Gifted - IG - Re-In…" at bounding box center [205, 77] width 214 height 19
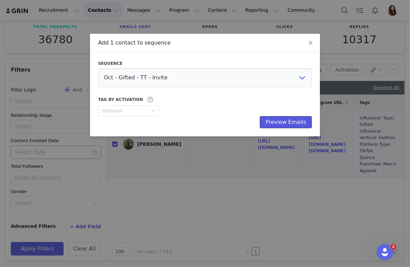
click at [273, 120] on button "Preview Emails" at bounding box center [286, 122] width 52 height 12
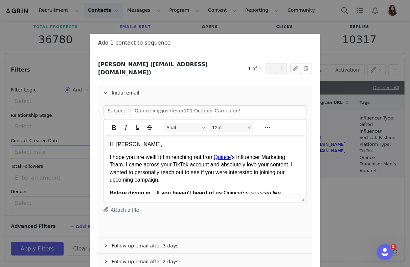
scroll to position [32, 0]
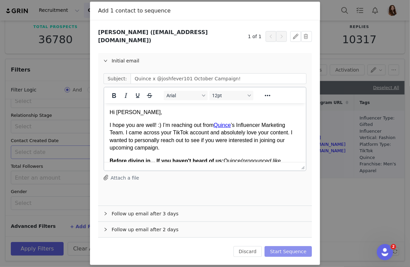
click at [289, 246] on button "Start Sequence" at bounding box center [287, 251] width 47 height 11
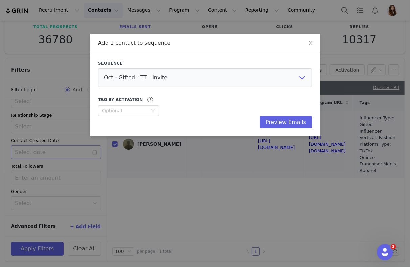
scroll to position [0, 0]
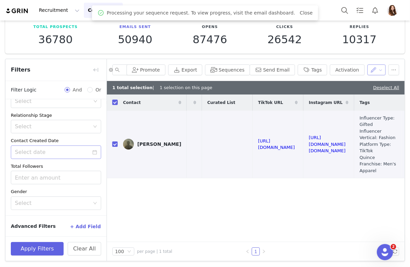
click at [377, 69] on button "button" at bounding box center [376, 70] width 19 height 11
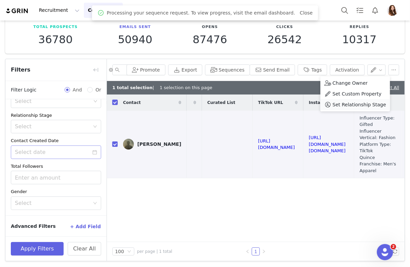
click at [348, 105] on span "Set Relationship Stage" at bounding box center [358, 104] width 53 height 7
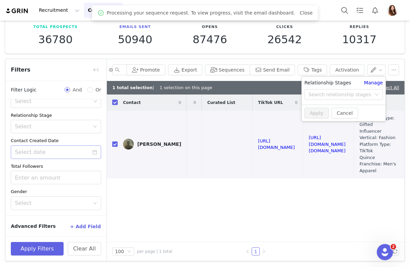
click at [348, 100] on div "Search relationship stages" at bounding box center [344, 96] width 84 height 14
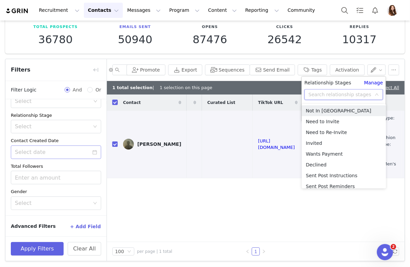
click at [348, 96] on input at bounding box center [341, 95] width 66 height 10
click at [322, 142] on li "Invited" at bounding box center [344, 143] width 84 height 11
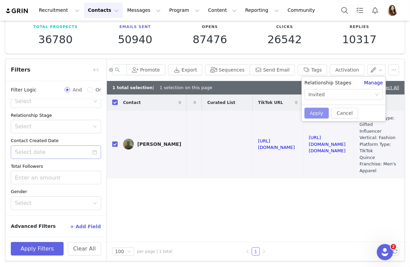
click at [311, 110] on button "Apply" at bounding box center [316, 113] width 24 height 11
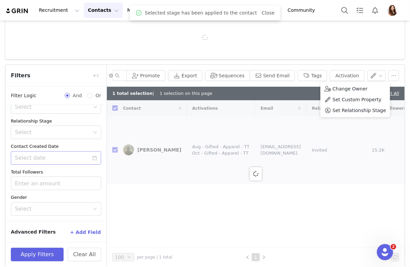
click at [329, 44] on div at bounding box center [205, 37] width 400 height 43
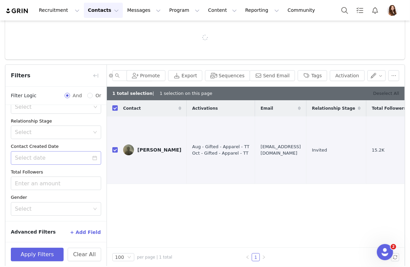
click at [380, 94] on link "Deselect All" at bounding box center [386, 93] width 26 height 5
checkbox input "false"
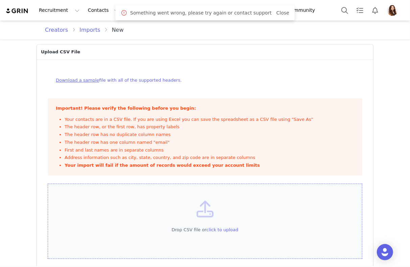
click at [200, 201] on icon at bounding box center [204, 209] width 17 height 17
click at [210, 207] on icon at bounding box center [204, 209] width 17 height 17
click at [276, 13] on link "Close" at bounding box center [282, 12] width 13 height 5
click at [226, 239] on div "Drop CSV file or click to upload" at bounding box center [205, 222] width 314 height 76
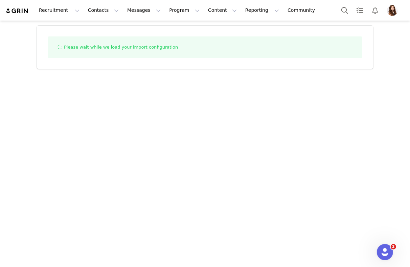
select select "influencer"
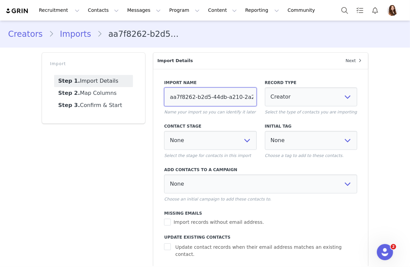
click at [202, 98] on input "aa7f8262-b2d5-44db-a210-2a2a81c9fedc" at bounding box center [210, 97] width 92 height 19
paste input "[PERSON_NAME] Promo Codes [DATE]"
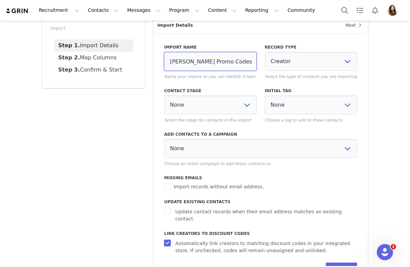
scroll to position [53, 0]
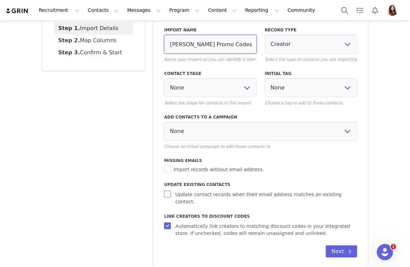
type input "[PERSON_NAME] Promo Codes [DATE]"
click at [167, 190] on label "Update contact records when their email address matches an existing contact." at bounding box center [260, 198] width 193 height 16
click at [167, 191] on input "Update contact records when their email address matches an existing contact." at bounding box center [168, 194] width 8 height 7
checkbox input "true"
click at [167, 223] on input "Automatically link creators to matching discount codes in your integrated store…" at bounding box center [168, 226] width 8 height 7
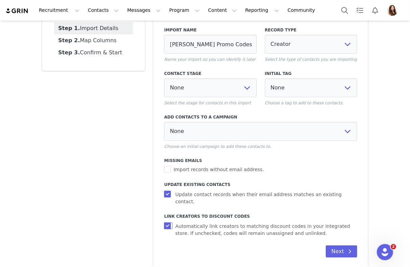
checkbox input "false"
click at [348, 249] on icon at bounding box center [349, 251] width 3 height 5
select select
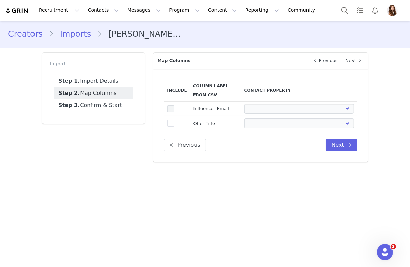
click at [172, 108] on span at bounding box center [170, 108] width 7 height 7
click at [174, 105] on input "true" at bounding box center [174, 105] width 0 height 0
select select
click at [172, 124] on span at bounding box center [170, 123] width 7 height 7
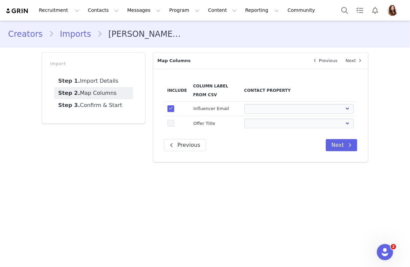
click at [174, 120] on input "true" at bounding box center [174, 120] width 0 height 0
select select
click at [258, 118] on td "First Name Last Name Email PayPal Email Gender Language Phone Country Code Phon…" at bounding box center [299, 123] width 116 height 15
click at [258, 109] on select "First Name Last Name Email PayPal Email Gender Language Phone Country Code Phon…" at bounding box center [299, 109] width 110 height 10
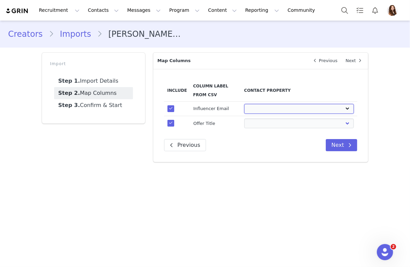
select select "email"
click at [244, 104] on select "First Name Last Name Email PayPal Email Gender Language Phone Country Code Phon…" at bounding box center [299, 109] width 110 height 10
click at [266, 124] on select "First Name Last Name Email PayPal Email Gender Language Phone Country Code Phon…" at bounding box center [299, 124] width 110 height 10
select select "field_24410"
click at [244, 119] on select "First Name Last Name Email PayPal Email Gender Language Phone Country Code Phon…" at bounding box center [299, 124] width 110 height 10
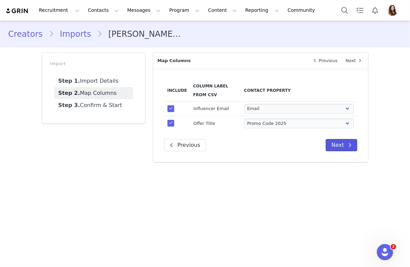
click at [344, 142] on button "Next" at bounding box center [341, 145] width 31 height 12
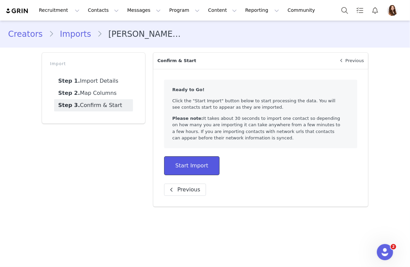
click at [182, 169] on button "Start Import" at bounding box center [191, 166] width 55 height 19
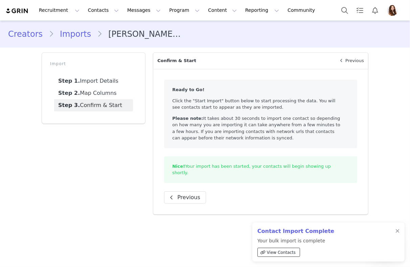
click at [281, 251] on span "View Contacts" at bounding box center [281, 253] width 29 height 6
click at [171, 7] on button "Program Program" at bounding box center [184, 10] width 39 height 15
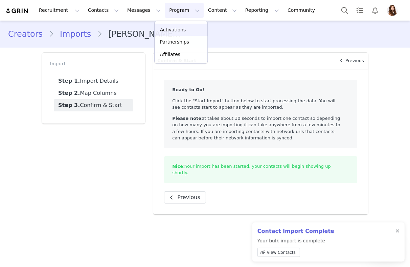
click at [171, 25] on link "Activations" at bounding box center [181, 30] width 53 height 13
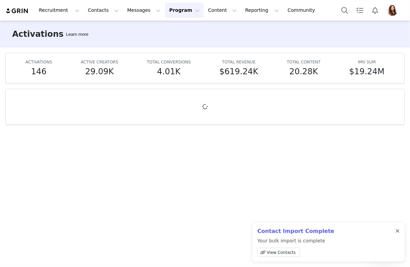
click at [397, 233] on div at bounding box center [397, 231] width 4 height 5
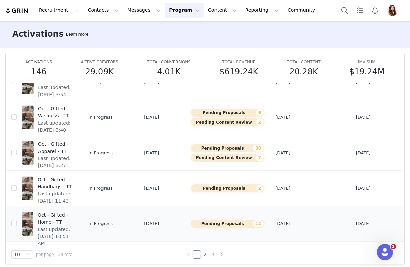
scroll to position [35, 0]
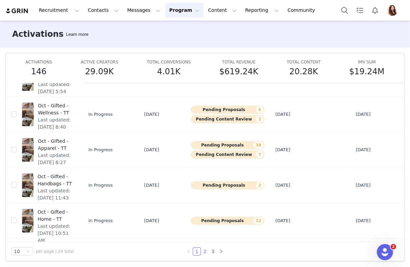
click at [206, 252] on link "2" at bounding box center [204, 251] width 7 height 7
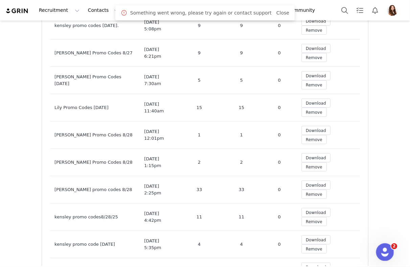
scroll to position [9589, 0]
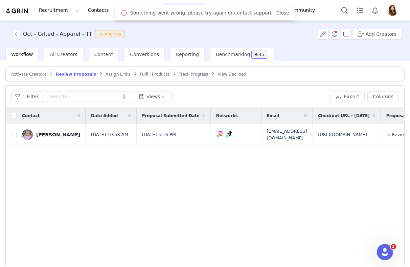
click at [114, 73] on span "Assign Links" at bounding box center [117, 74] width 25 height 5
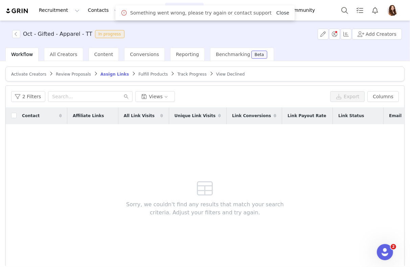
click at [276, 11] on link "Close" at bounding box center [282, 12] width 13 height 5
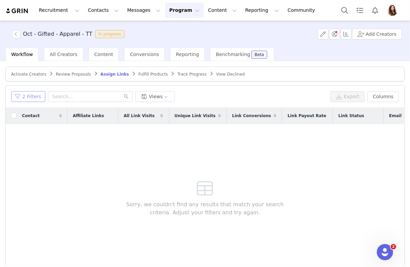
click at [34, 95] on button "2 Filters" at bounding box center [28, 96] width 34 height 11
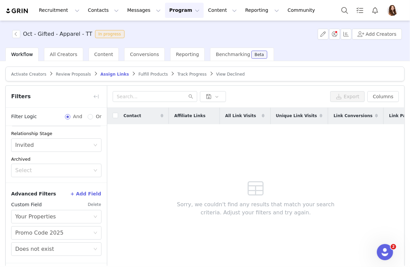
click at [95, 205] on button "Delete" at bounding box center [95, 204] width 14 height 11
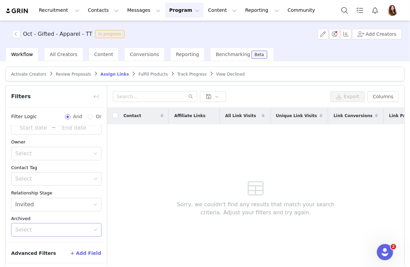
scroll to position [26, 0]
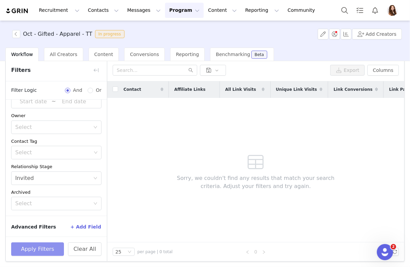
click at [49, 247] on button "Apply Filters" at bounding box center [37, 250] width 53 height 14
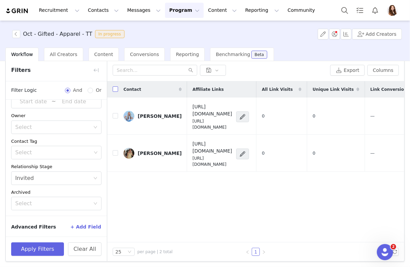
click at [115, 89] on input "checkbox" at bounding box center [115, 89] width 5 height 5
checkbox input "true"
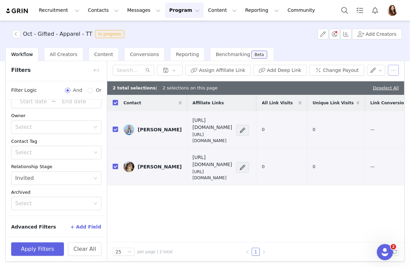
click at [393, 73] on button "button" at bounding box center [393, 70] width 11 height 11
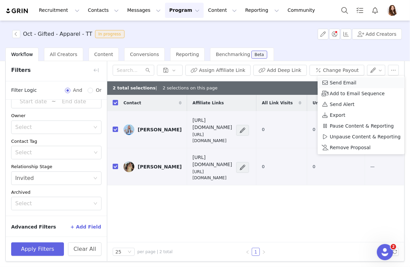
click at [342, 85] on span "Send Email" at bounding box center [343, 82] width 27 height 7
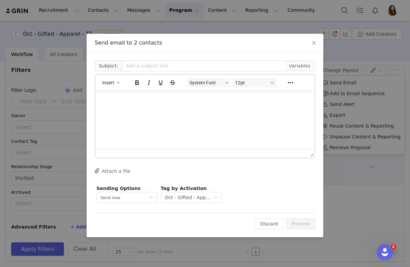
scroll to position [0, 0]
click at [119, 82] on icon "button" at bounding box center [118, 82] width 3 height 3
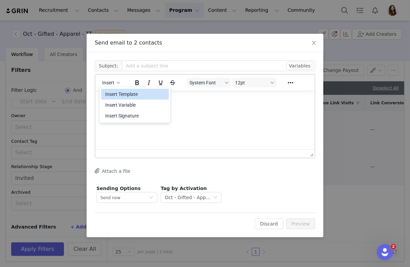
click at [124, 95] on div "Insert Template" at bounding box center [135, 94] width 61 height 8
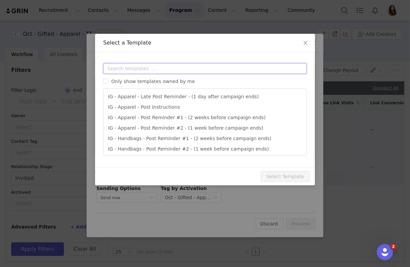
click at [158, 69] on input "text" at bounding box center [205, 68] width 204 height 11
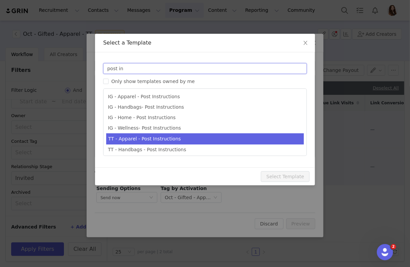
type input "post in"
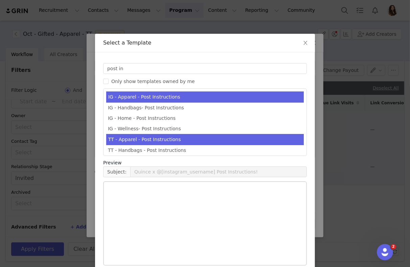
click at [199, 139] on li "TT - Apparel - Post Instructions" at bounding box center [204, 139] width 197 height 11
type input "Quince x @[tiktok_username] Post Instructions!"
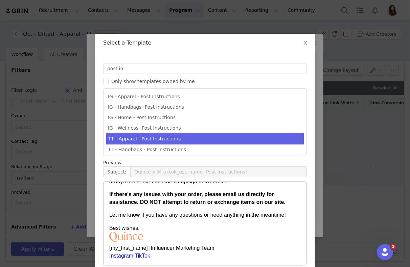
scroll to position [32, 0]
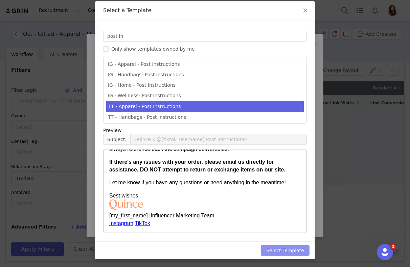
click at [278, 255] on button "Select Template" at bounding box center [285, 250] width 49 height 11
type input "Quince x @[tiktok_username] Post Instructions!"
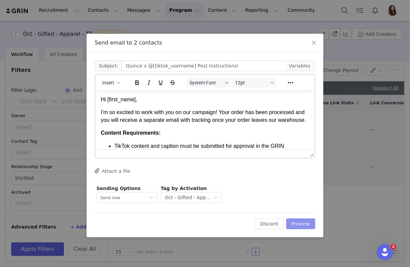
scroll to position [0, 0]
click at [303, 228] on button "Preview" at bounding box center [300, 224] width 29 height 11
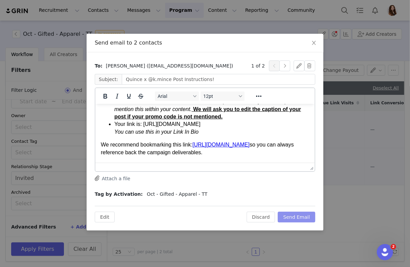
scroll to position [195, 0]
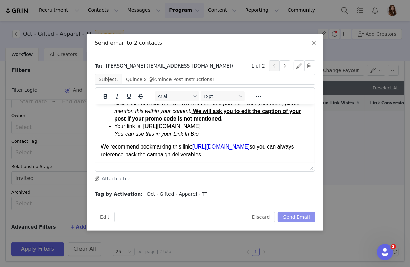
click at [297, 216] on button "Send Email" at bounding box center [297, 217] width 38 height 11
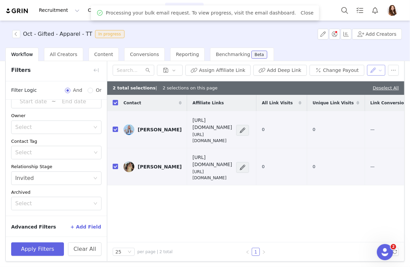
scroll to position [0, 0]
click at [377, 70] on button "button" at bounding box center [376, 70] width 19 height 11
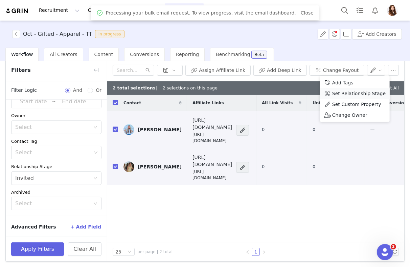
click at [362, 91] on span "Set Relationship Stage" at bounding box center [358, 93] width 53 height 7
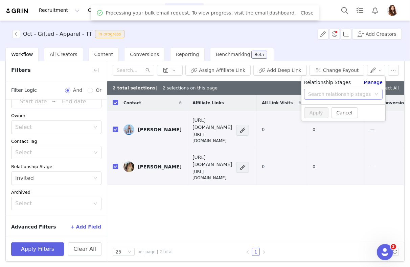
click at [360, 97] on div "Search relationship stages" at bounding box center [339, 94] width 63 height 7
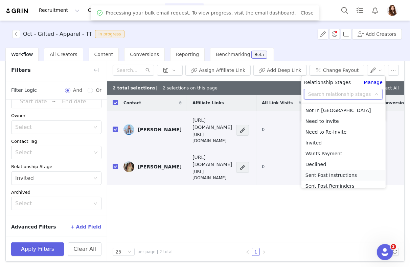
click at [343, 179] on li "Sent Post Instructions" at bounding box center [343, 175] width 84 height 11
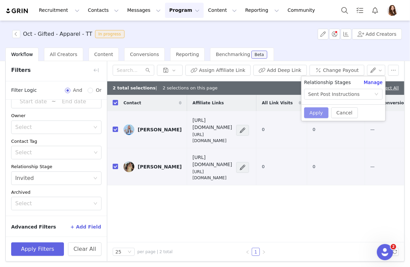
click at [318, 112] on button "Apply" at bounding box center [316, 113] width 24 height 11
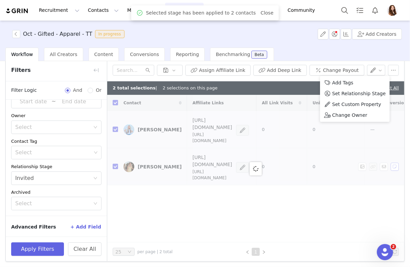
checkbox input "false"
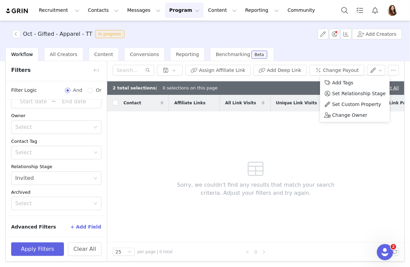
click at [300, 132] on div "Sorry, we couldn't find any results that match your search criteria. Adjust you…" at bounding box center [256, 177] width 194 height 131
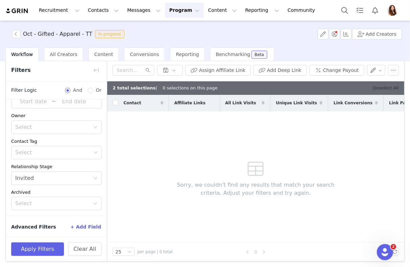
click at [378, 87] on link "Deselect All" at bounding box center [386, 88] width 26 height 5
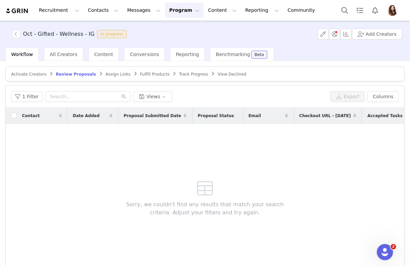
click at [113, 73] on span "Assign Links" at bounding box center [117, 74] width 25 height 5
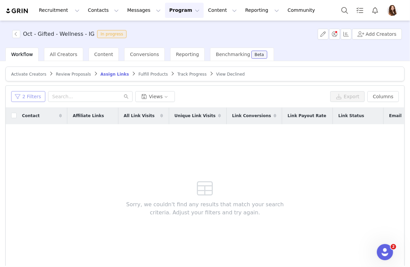
click at [28, 98] on button "2 Filters" at bounding box center [28, 96] width 34 height 11
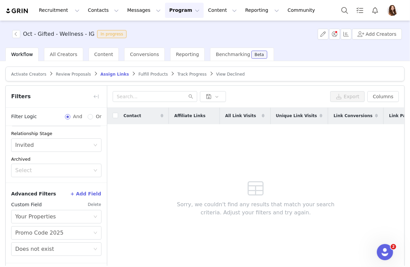
click at [98, 204] on button "Delete" at bounding box center [95, 204] width 14 height 11
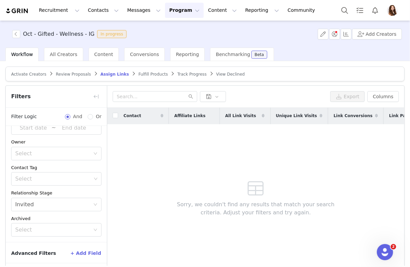
scroll to position [26, 0]
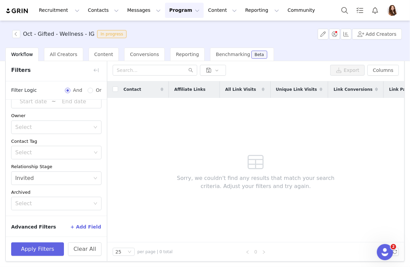
click at [52, 257] on div "Apply Filters Clear All" at bounding box center [56, 249] width 101 height 25
click at [52, 256] on div "Apply Filters Clear All" at bounding box center [56, 249] width 101 height 25
click at [52, 246] on button "Apply Filters" at bounding box center [37, 250] width 53 height 14
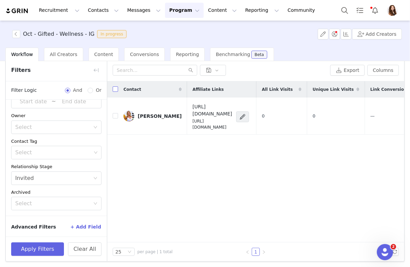
click at [116, 89] on input "checkbox" at bounding box center [115, 89] width 5 height 5
checkbox input "true"
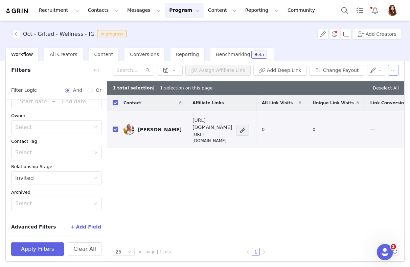
click at [393, 71] on button "button" at bounding box center [393, 70] width 11 height 11
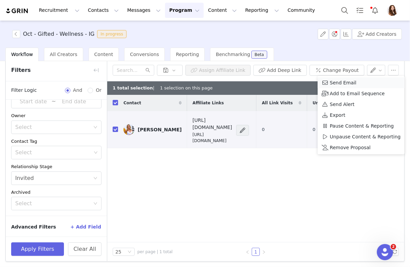
click at [336, 82] on span "Send Email" at bounding box center [343, 82] width 27 height 7
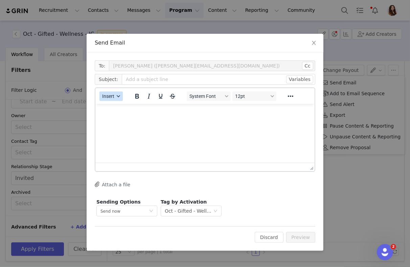
scroll to position [0, 0]
click at [117, 94] on button "Insert" at bounding box center [110, 96] width 23 height 9
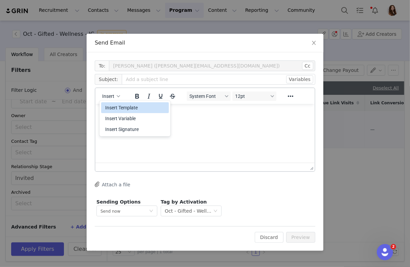
click at [127, 106] on div "Insert Template" at bounding box center [135, 108] width 61 height 8
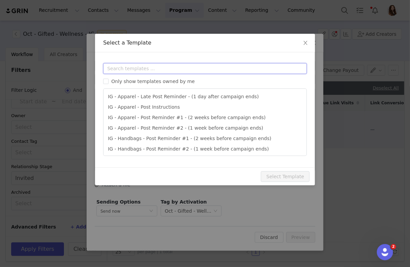
click at [161, 73] on input "text" at bounding box center [205, 68] width 204 height 11
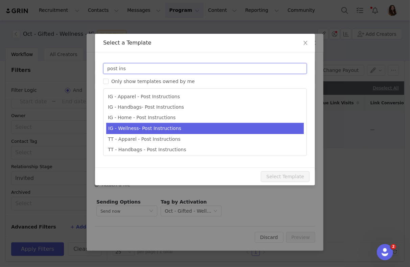
type input "post ins"
type input "Quince x @[instagram_username] Post Instructions!"
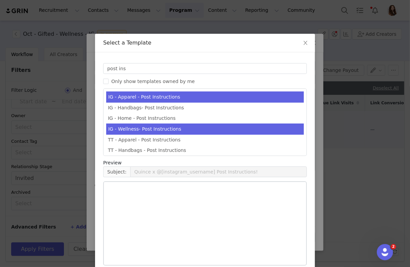
click at [197, 128] on li "IG - Wellness- Post Instructions" at bounding box center [204, 129] width 197 height 11
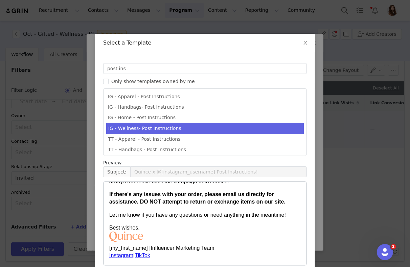
scroll to position [32, 0]
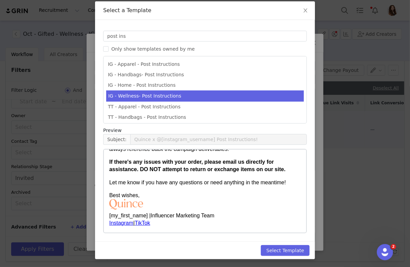
click at [279, 256] on div "Select Template" at bounding box center [205, 251] width 220 height 18
click at [279, 249] on button "Select Template" at bounding box center [285, 250] width 49 height 11
type input "Quince x @[instagram_username] Post Instructions!"
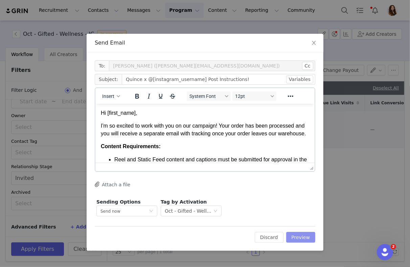
scroll to position [0, 0]
click at [307, 233] on button "Preview" at bounding box center [300, 237] width 29 height 11
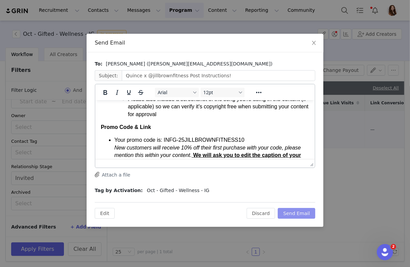
scroll to position [183, 0]
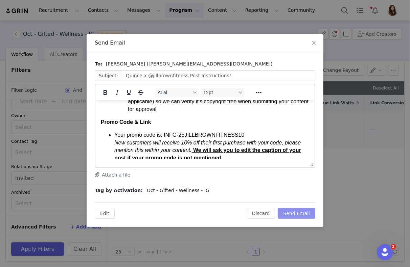
click at [292, 216] on button "Send Email" at bounding box center [297, 213] width 38 height 11
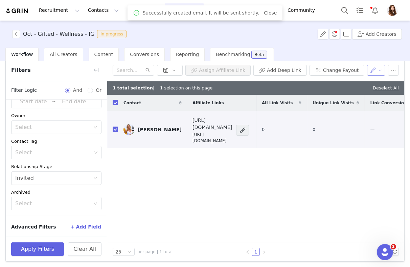
click at [373, 67] on button "button" at bounding box center [376, 70] width 19 height 11
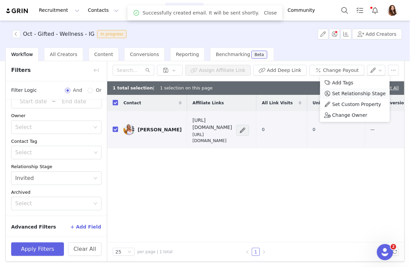
click at [362, 90] on span "Set Relationship Stage" at bounding box center [358, 93] width 53 height 7
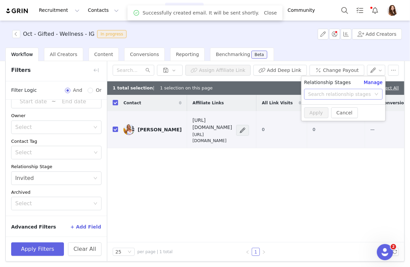
click at [359, 93] on div "Search relationship stages" at bounding box center [339, 94] width 63 height 7
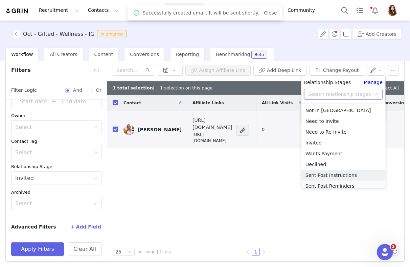
scroll to position [3, 0]
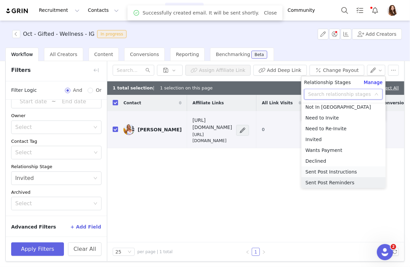
click at [348, 172] on li "Sent Post Instructions" at bounding box center [343, 172] width 84 height 11
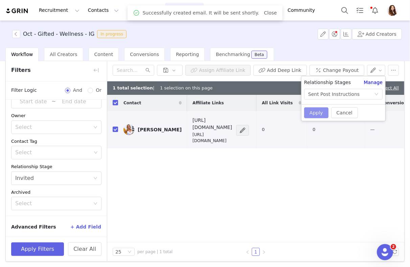
click at [317, 110] on button "Apply" at bounding box center [316, 113] width 24 height 11
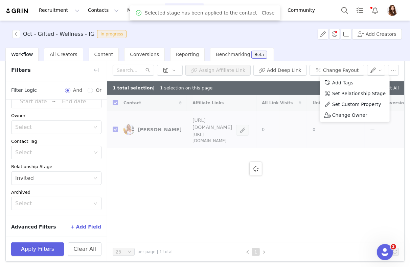
checkbox input "false"
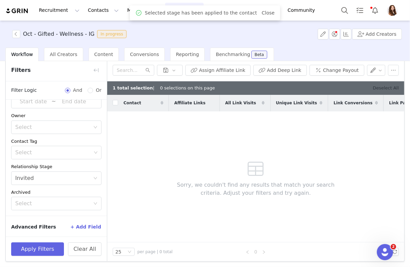
click at [381, 86] on link "Deselect All" at bounding box center [386, 88] width 26 height 5
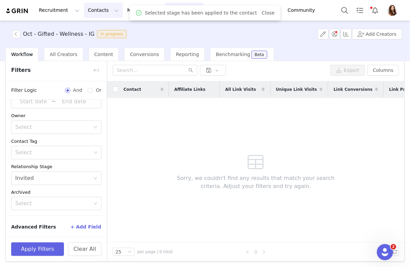
click at [101, 9] on button "Contacts Contacts" at bounding box center [103, 10] width 39 height 15
click at [102, 33] on p "Creators" at bounding box center [95, 29] width 20 height 7
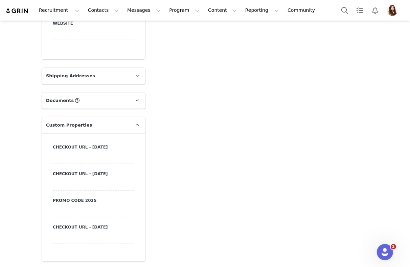
scroll to position [755, 0]
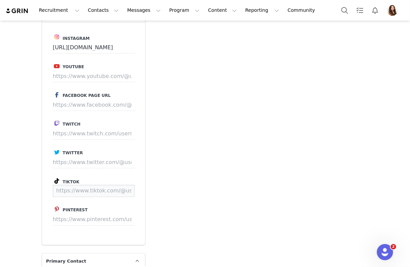
click at [94, 192] on input at bounding box center [94, 191] width 82 height 12
paste input "[URL][DOMAIN_NAME]"
type input "[URL][DOMAIN_NAME]"
click at [120, 188] on button "Save" at bounding box center [122, 191] width 25 height 12
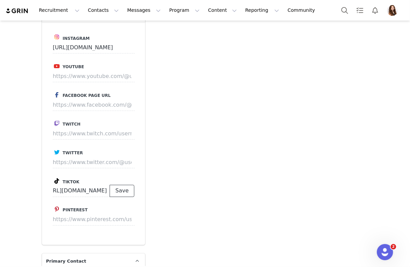
scroll to position [0, 0]
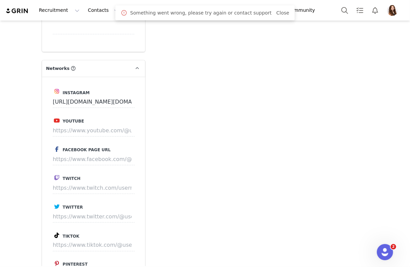
scroll to position [755, 0]
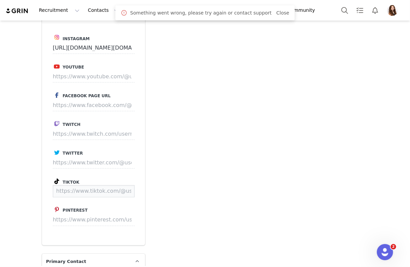
click at [116, 189] on input at bounding box center [94, 192] width 82 height 12
paste input "https://www.tiktok.com/@giselleorentas"
type input "https://www.tiktok.com/@giselleorentas"
click at [121, 189] on button "Save" at bounding box center [122, 192] width 25 height 12
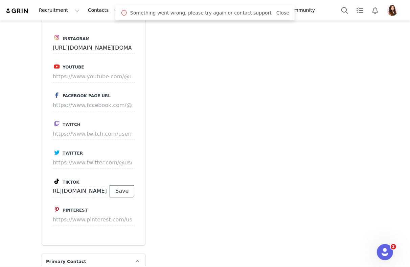
scroll to position [0, 0]
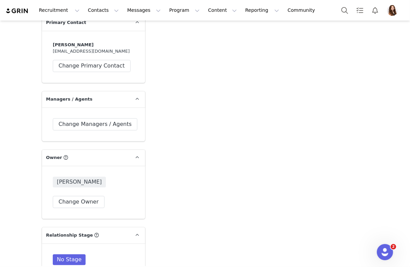
scroll to position [1030, 0]
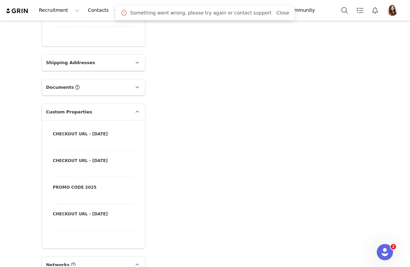
scroll to position [675, 0]
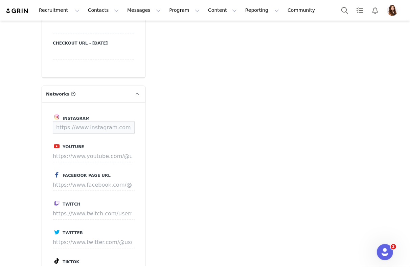
click at [95, 129] on input at bounding box center [94, 128] width 82 height 12
paste input "https://www.instagram.com/CourtneyTaylorHome"
type input "https://www.instagram.com/CourtneyTaylorHome"
click at [122, 129] on button "Save" at bounding box center [122, 128] width 25 height 12
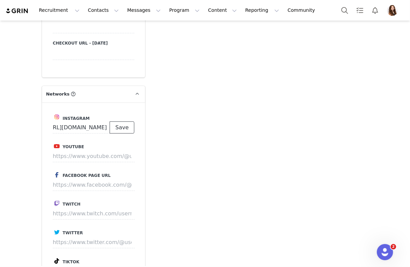
scroll to position [0, 0]
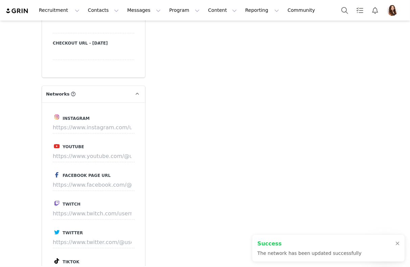
type input "[URL][DOMAIN_NAME]"
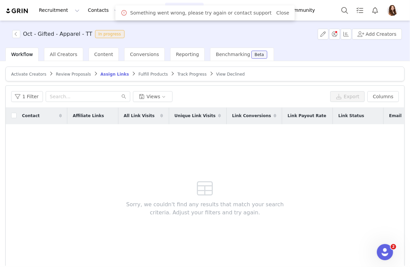
click at [75, 75] on span "Review Proposals" at bounding box center [73, 74] width 35 height 5
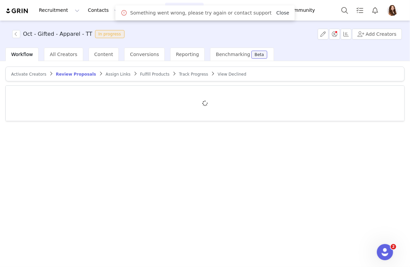
click at [278, 14] on link "Close" at bounding box center [282, 12] width 13 height 5
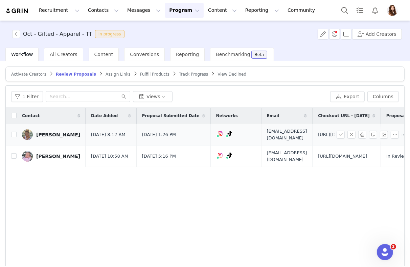
scroll to position [0, 140]
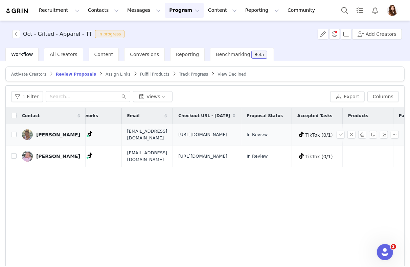
drag, startPoint x: 250, startPoint y: 150, endPoint x: 174, endPoint y: 130, distance: 77.7
click at [174, 130] on td "[URL][DOMAIN_NAME]" at bounding box center [207, 135] width 68 height 22
copy span "[URL][DOMAIN_NAME]"
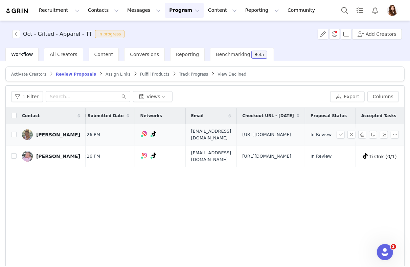
scroll to position [0, 74]
click at [11, 137] on input "checkbox" at bounding box center [13, 134] width 5 height 5
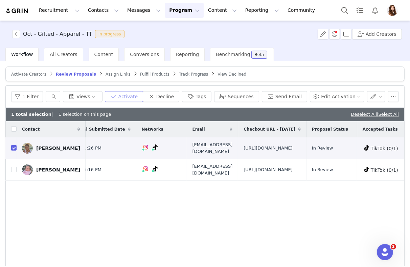
click at [136, 92] on button "Activate" at bounding box center [124, 96] width 38 height 11
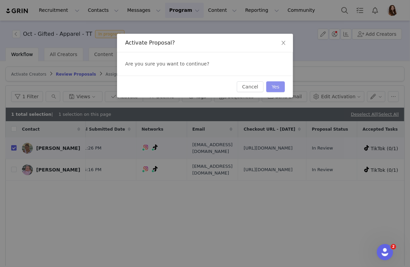
click at [273, 87] on button "Yes" at bounding box center [275, 86] width 19 height 11
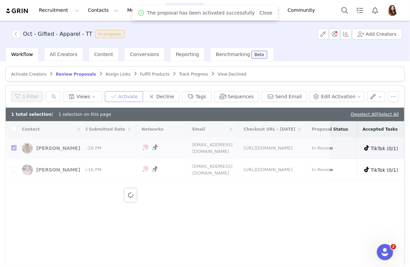
scroll to position [0, 0]
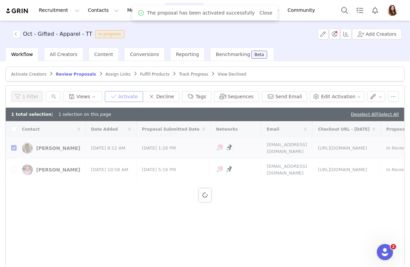
checkbox input "false"
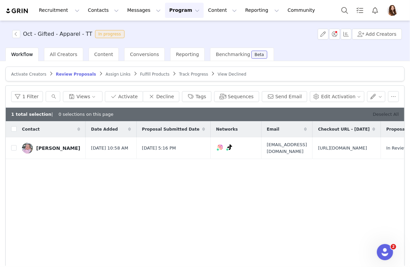
click at [382, 112] on link "Deselect All" at bounding box center [386, 114] width 26 height 5
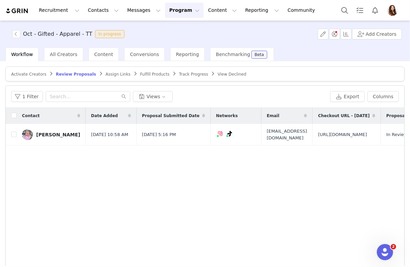
click at [113, 74] on span "Assign Links" at bounding box center [117, 74] width 25 height 5
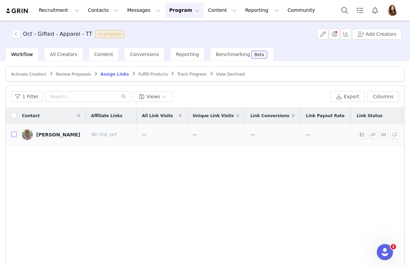
click at [14, 133] on input "checkbox" at bounding box center [13, 134] width 5 height 5
checkbox input "true"
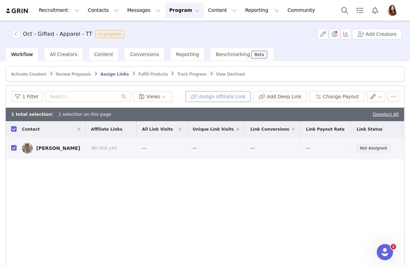
click at [215, 96] on button "Assign Affiliate Link" at bounding box center [217, 96] width 65 height 11
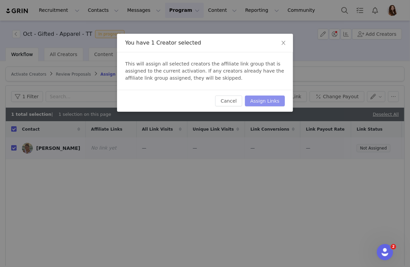
click at [262, 104] on button "Assign Links" at bounding box center [265, 101] width 40 height 11
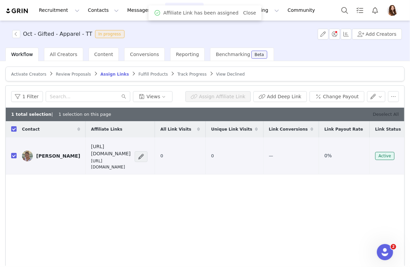
click at [380, 114] on link "Deselect All" at bounding box center [386, 114] width 26 height 5
checkbox input "false"
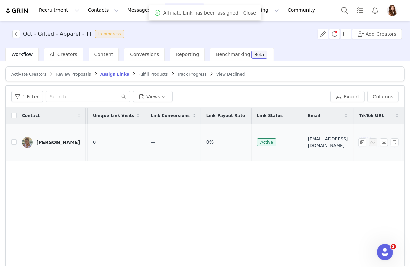
scroll to position [0, 167]
click at [344, 97] on button "Export" at bounding box center [347, 96] width 34 height 11
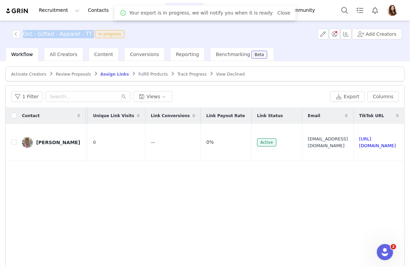
drag, startPoint x: 90, startPoint y: 33, endPoint x: 6, endPoint y: 33, distance: 83.8
click at [6, 33] on div "Oct - Gifted - Apparel - TT In progress Add Creators" at bounding box center [205, 34] width 410 height 27
copy div "Oct - Gifted - Apparel - TT"
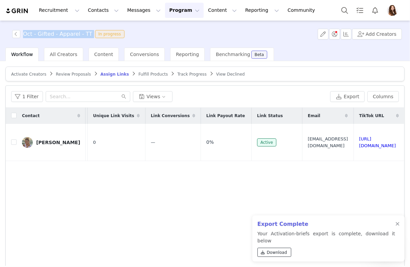
click at [275, 255] on span "Download" at bounding box center [277, 253] width 20 height 6
click at [189, 21] on div "Oct - Gifted - Apparel - TT In progress Add Creators" at bounding box center [205, 34] width 410 height 27
click at [183, 9] on button "Program Program" at bounding box center [184, 10] width 39 height 15
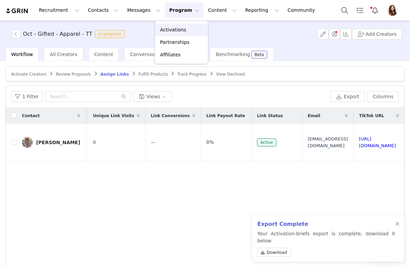
click at [191, 27] on div "Activations" at bounding box center [181, 29] width 45 height 7
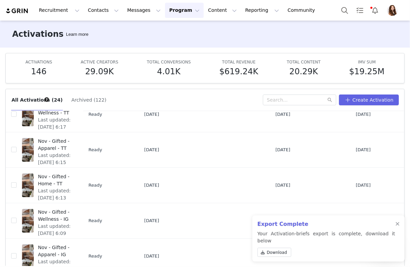
scroll to position [34, 0]
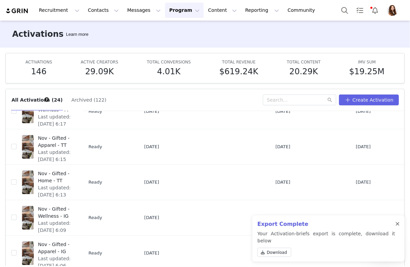
click at [399, 227] on div at bounding box center [397, 224] width 4 height 5
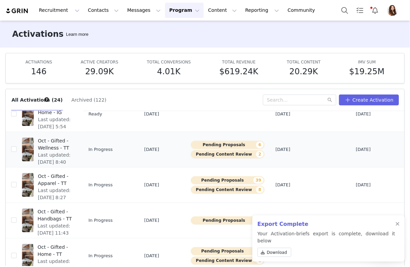
scroll to position [35, 0]
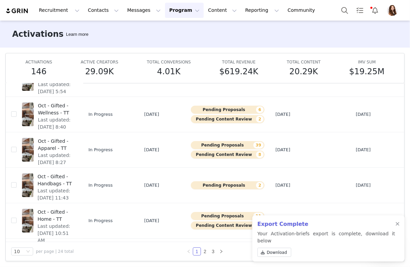
click at [394, 233] on div "Export Complete Your Activation-briefs export is complete, download it below Do…" at bounding box center [328, 239] width 152 height 46
click at [395, 227] on div at bounding box center [397, 224] width 4 height 5
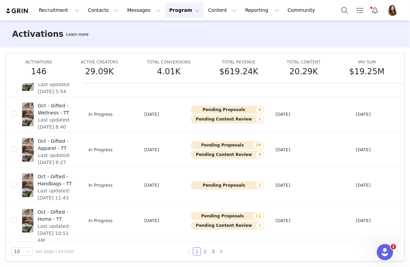
click at [206, 251] on link "2" at bounding box center [204, 251] width 7 height 7
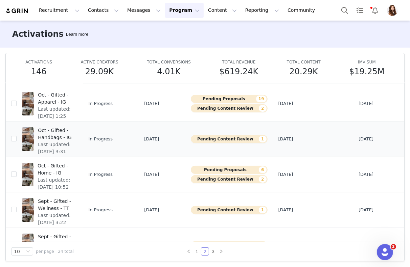
scroll to position [53, 0]
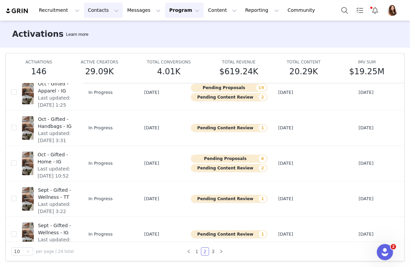
click at [94, 12] on button "Contacts Contacts" at bounding box center [103, 10] width 39 height 15
click at [95, 39] on p "Prospects" at bounding box center [96, 42] width 23 height 7
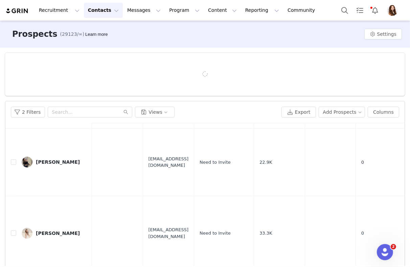
scroll to position [42, 0]
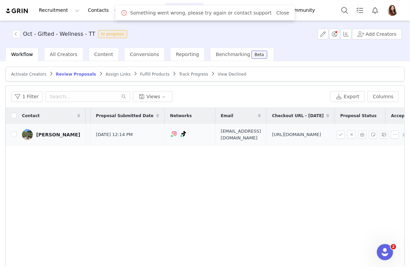
scroll to position [0, 103]
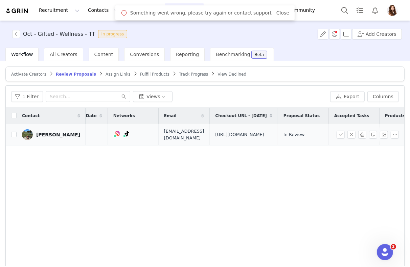
drag, startPoint x: 289, startPoint y: 149, endPoint x: 214, endPoint y: 132, distance: 77.3
click at [214, 132] on td "[URL][DOMAIN_NAME]" at bounding box center [244, 135] width 68 height 22
copy span "[URL][DOMAIN_NAME]"
click at [13, 137] on input "checkbox" at bounding box center [13, 134] width 5 height 5
checkbox input "true"
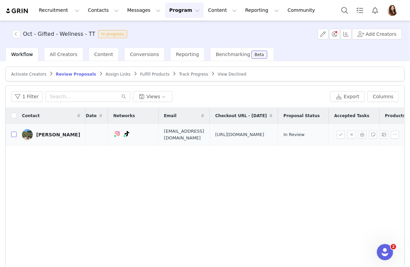
checkbox input "true"
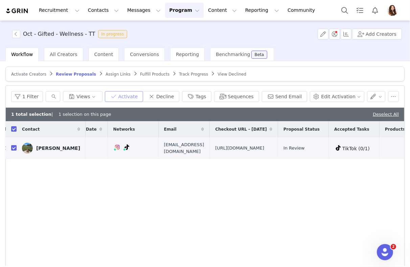
click at [138, 94] on button "Activate" at bounding box center [124, 96] width 38 height 11
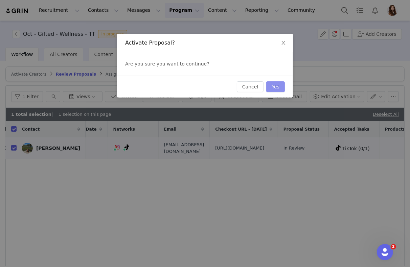
click at [271, 88] on button "Yes" at bounding box center [275, 86] width 19 height 11
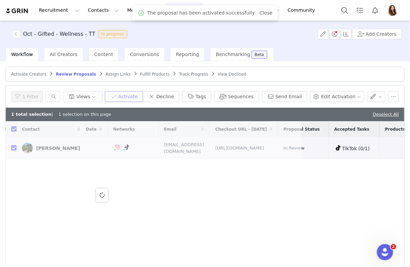
scroll to position [0, 0]
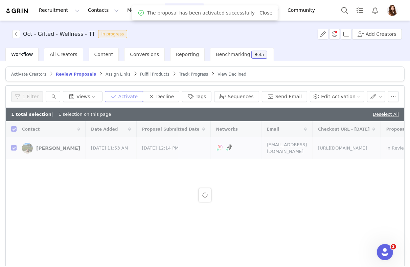
checkbox input "false"
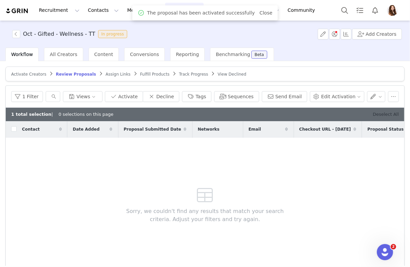
click at [384, 114] on link "Deselect All" at bounding box center [386, 114] width 26 height 5
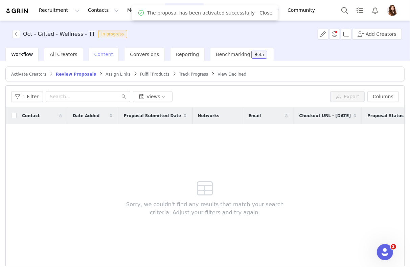
click at [99, 55] on span "Content" at bounding box center [103, 54] width 19 height 5
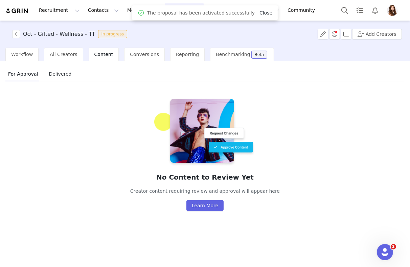
click at [262, 10] on link "Close" at bounding box center [265, 12] width 13 height 5
click at [33, 53] on div "Workflow" at bounding box center [21, 55] width 33 height 14
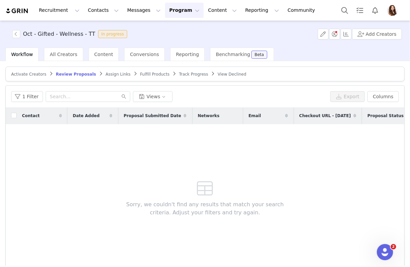
click at [116, 74] on span "Assign Links" at bounding box center [117, 74] width 25 height 5
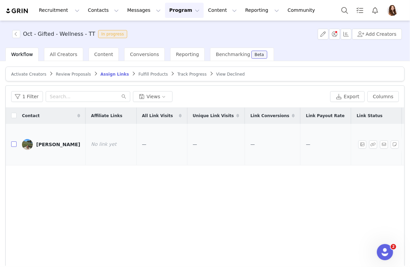
click at [12, 142] on input "checkbox" at bounding box center [13, 144] width 5 height 5
checkbox input "true"
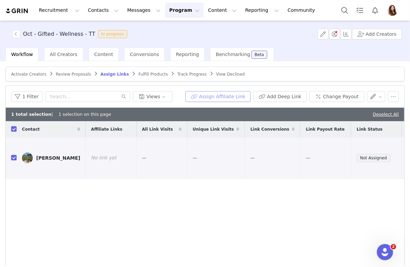
click at [215, 99] on button "Assign Affiliate Link" at bounding box center [217, 96] width 65 height 11
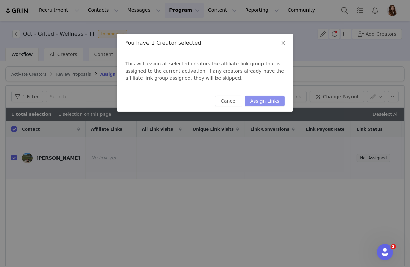
click at [255, 102] on button "Assign Links" at bounding box center [265, 101] width 40 height 11
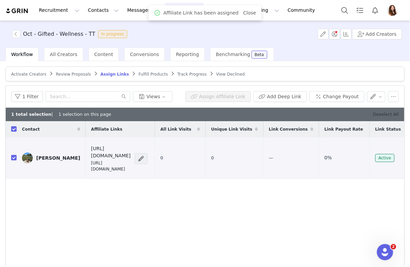
click at [387, 112] on link "Deselect All" at bounding box center [386, 114] width 26 height 5
checkbox input "false"
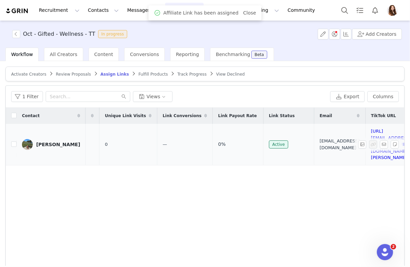
scroll to position [0, 197]
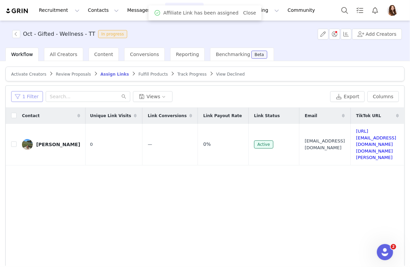
click at [36, 98] on button "1 Filter" at bounding box center [27, 96] width 32 height 11
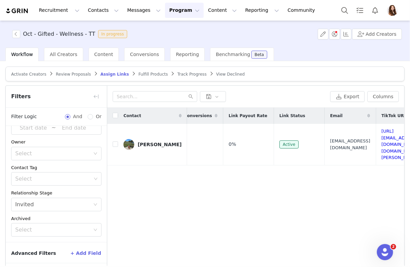
click at [97, 255] on button "+ Add Field" at bounding box center [85, 253] width 31 height 11
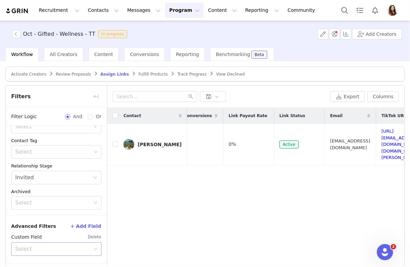
click at [72, 247] on div "Select" at bounding box center [52, 249] width 75 height 7
type input "your"
click at [45, 231] on li "Your Properties" at bounding box center [56, 233] width 90 height 11
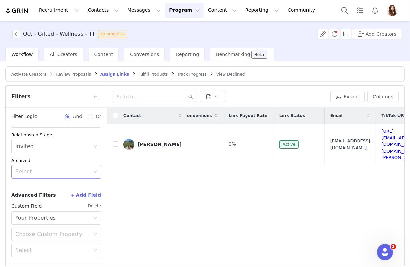
scroll to position [103, 0]
click at [45, 230] on div "Choose Custom Property" at bounding box center [52, 233] width 75 height 7
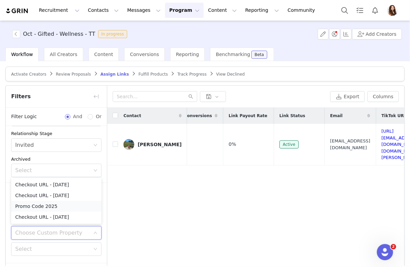
click at [46, 204] on li "Promo Code 2025" at bounding box center [56, 206] width 90 height 11
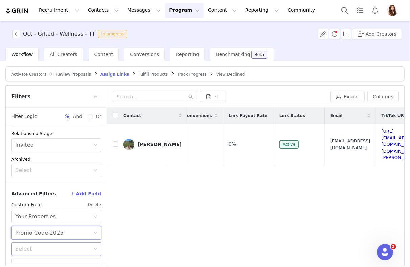
click at [41, 243] on div "Select" at bounding box center [54, 249] width 78 height 13
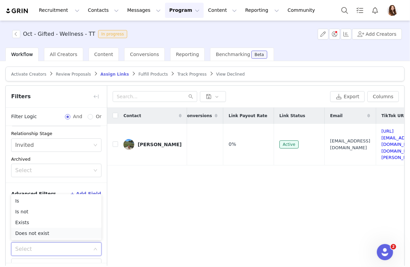
click at [42, 228] on li "Does not exist" at bounding box center [56, 233] width 90 height 11
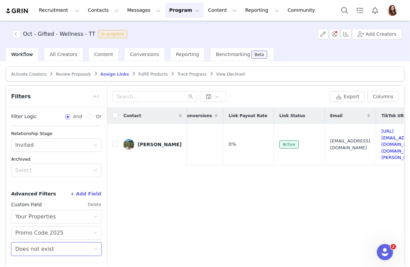
scroll to position [26, 0]
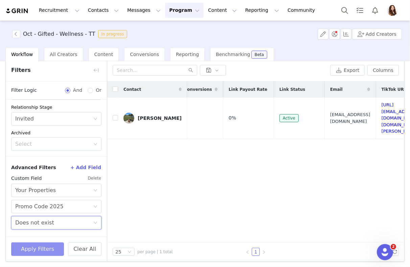
click at [41, 247] on button "Apply Filters" at bounding box center [37, 250] width 53 height 14
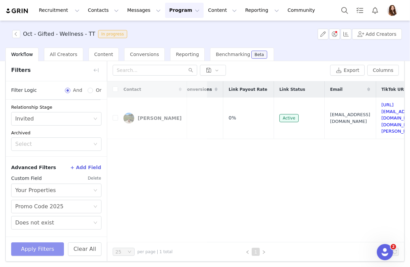
scroll to position [0, 0]
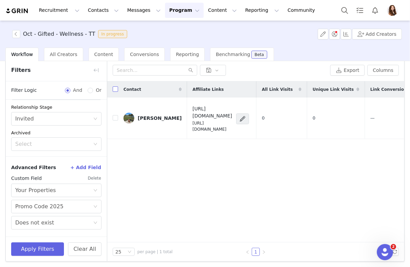
click at [115, 88] on input "checkbox" at bounding box center [115, 89] width 5 height 5
checkbox input "true"
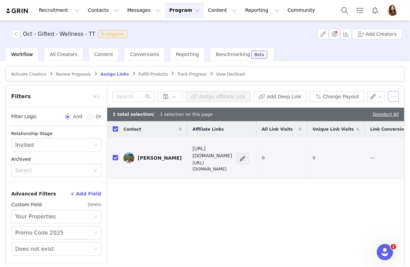
click at [390, 94] on button "button" at bounding box center [393, 96] width 11 height 11
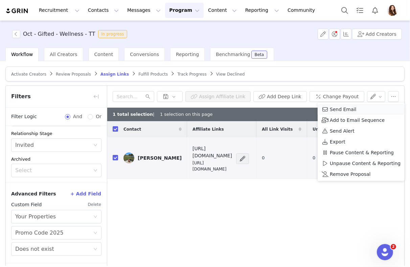
click at [343, 109] on span "Send Email" at bounding box center [343, 109] width 27 height 7
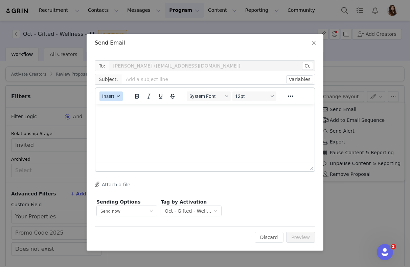
click at [107, 99] on span "Insert" at bounding box center [108, 96] width 12 height 5
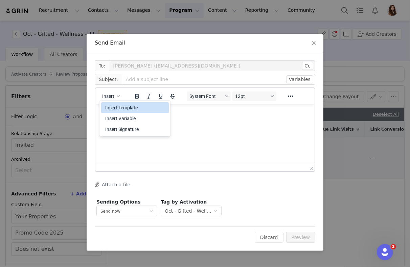
click at [132, 104] on div "Insert Template" at bounding box center [135, 108] width 61 height 8
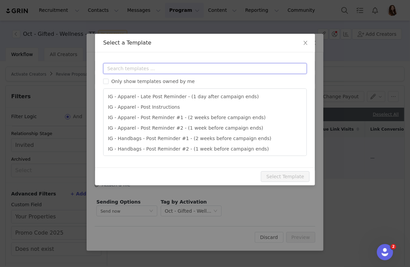
click at [149, 68] on input "text" at bounding box center [205, 68] width 204 height 11
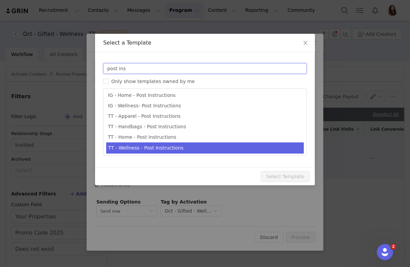
type input "post ins"
click at [158, 147] on li "TT - Wellness - Post Instructions" at bounding box center [204, 148] width 197 height 11
type input "Quince x @[tiktok_username] Post Instructions!"
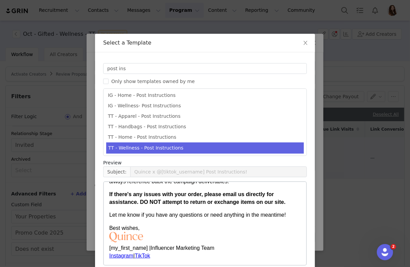
scroll to position [32, 0]
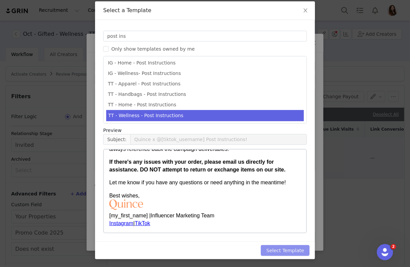
click at [284, 247] on button "Select Template" at bounding box center [285, 250] width 49 height 11
type input "Quince x @[tiktok_username] Post Instructions!"
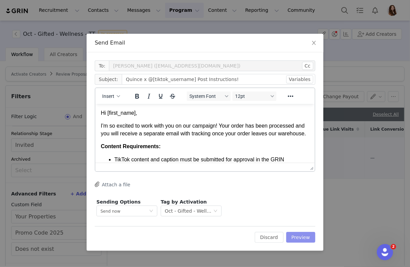
scroll to position [0, 0]
click at [301, 237] on button "Preview" at bounding box center [300, 237] width 29 height 11
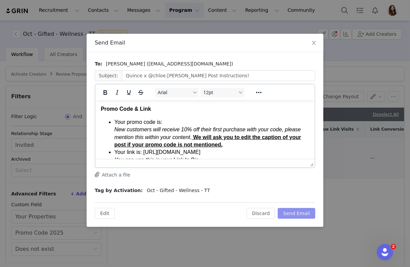
scroll to position [164, 0]
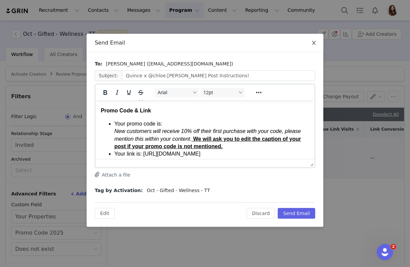
click at [314, 41] on icon "icon: close" at bounding box center [313, 42] width 5 height 5
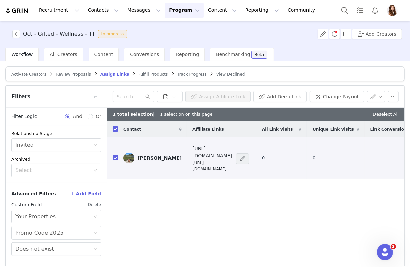
scroll to position [0, 0]
click at [381, 112] on link "Deselect All" at bounding box center [386, 114] width 26 height 5
checkbox input "false"
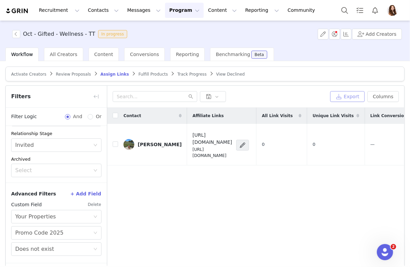
click at [347, 96] on button "Export" at bounding box center [347, 96] width 34 height 11
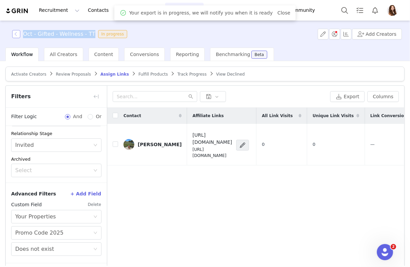
drag, startPoint x: 92, startPoint y: 34, endPoint x: 20, endPoint y: 34, distance: 72.3
click at [20, 34] on span "Oct - Gifted - Wellness - TT In progress" at bounding box center [71, 34] width 118 height 8
copy h3 "Oct - Gifted - Wellness - TT"
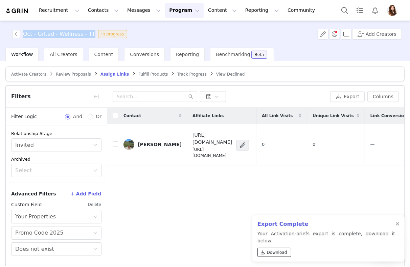
click at [270, 252] on span "Download" at bounding box center [277, 253] width 20 height 6
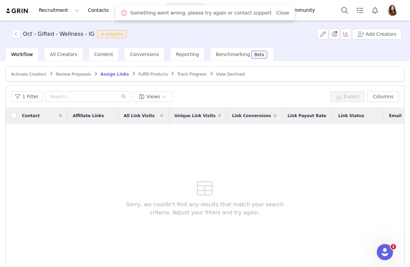
click at [81, 72] on span "Review Proposals" at bounding box center [73, 74] width 35 height 5
click at [276, 12] on link "Close" at bounding box center [282, 12] width 13 height 5
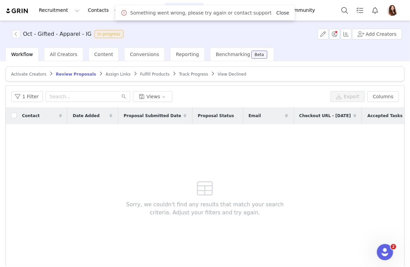
click at [276, 11] on link "Close" at bounding box center [282, 12] width 13 height 5
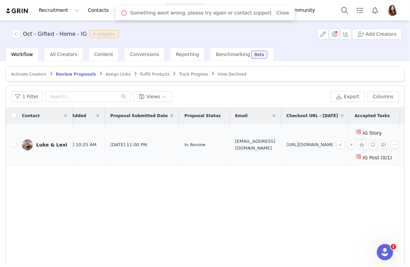
scroll to position [0, 62]
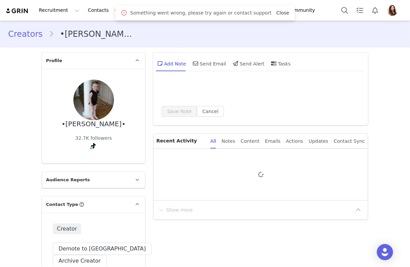
click at [278, 14] on link "Close" at bounding box center [282, 12] width 13 height 5
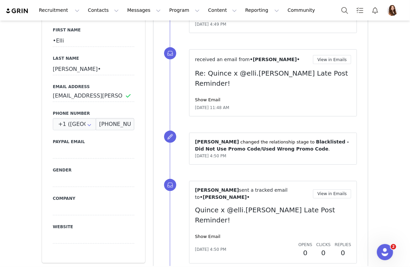
scroll to position [325, 0]
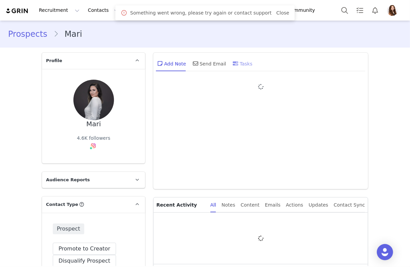
type input "+1 ([GEOGRAPHIC_DATA])"
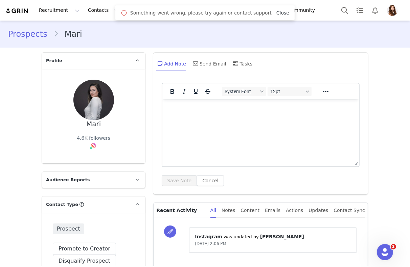
click at [276, 11] on link "Close" at bounding box center [282, 12] width 13 height 5
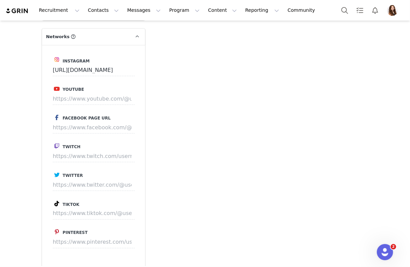
scroll to position [738, 0]
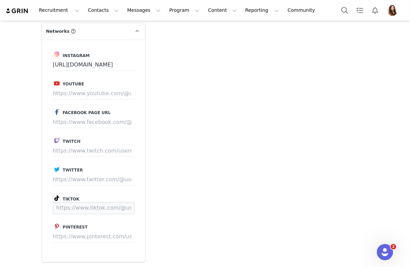
click at [92, 211] on input at bounding box center [94, 209] width 82 height 12
paste input "[URL][DOMAIN_NAME]"
type input "[URL][DOMAIN_NAME]"
click at [126, 208] on button "Save" at bounding box center [122, 209] width 25 height 12
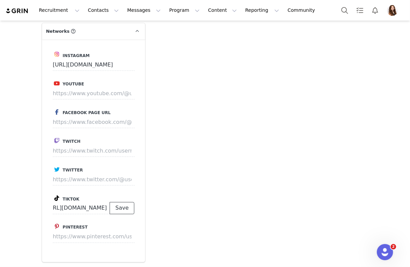
scroll to position [0, 0]
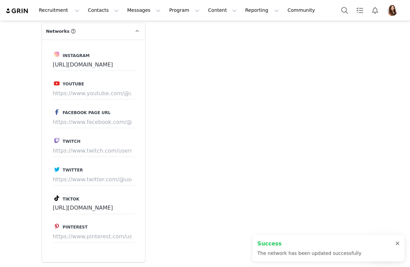
click at [398, 243] on div at bounding box center [397, 243] width 4 height 5
